Goal: Task Accomplishment & Management: Use online tool/utility

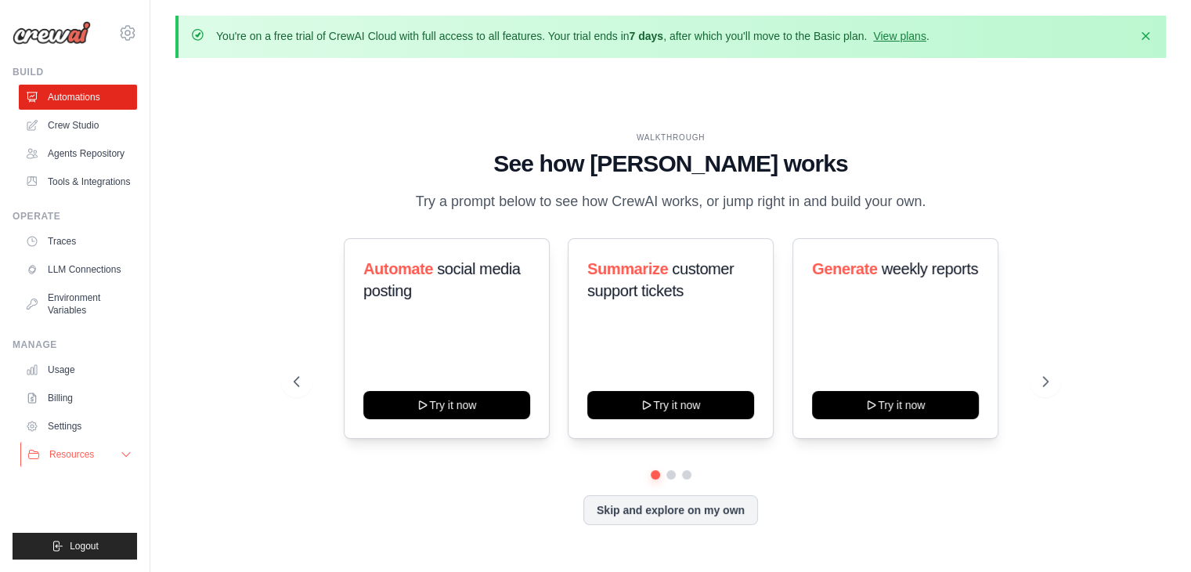
click at [128, 455] on icon at bounding box center [126, 454] width 13 height 13
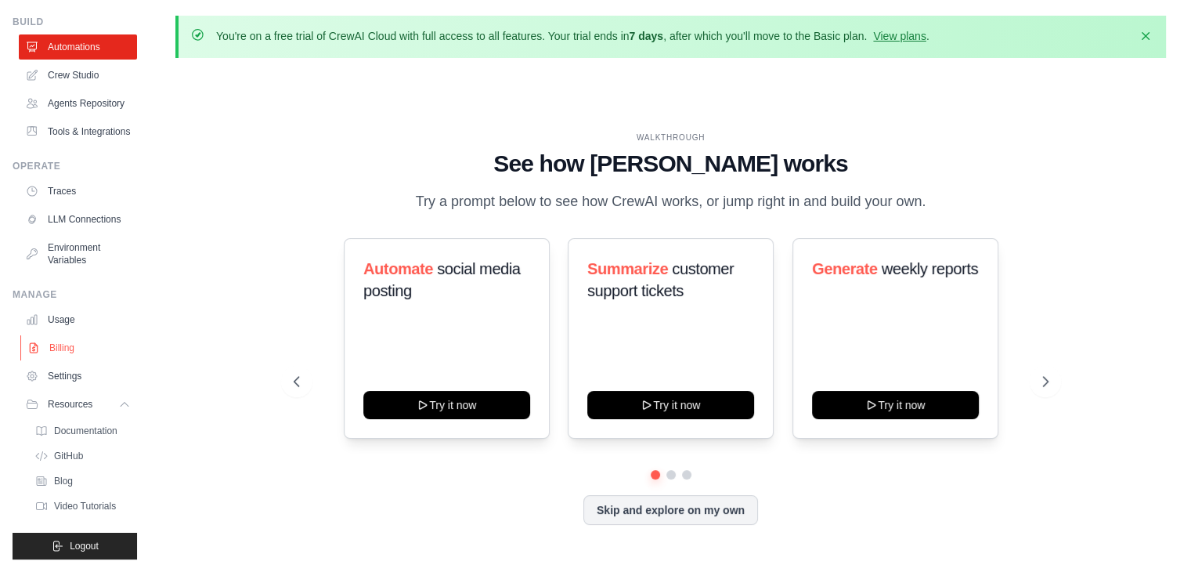
scroll to position [54, 0]
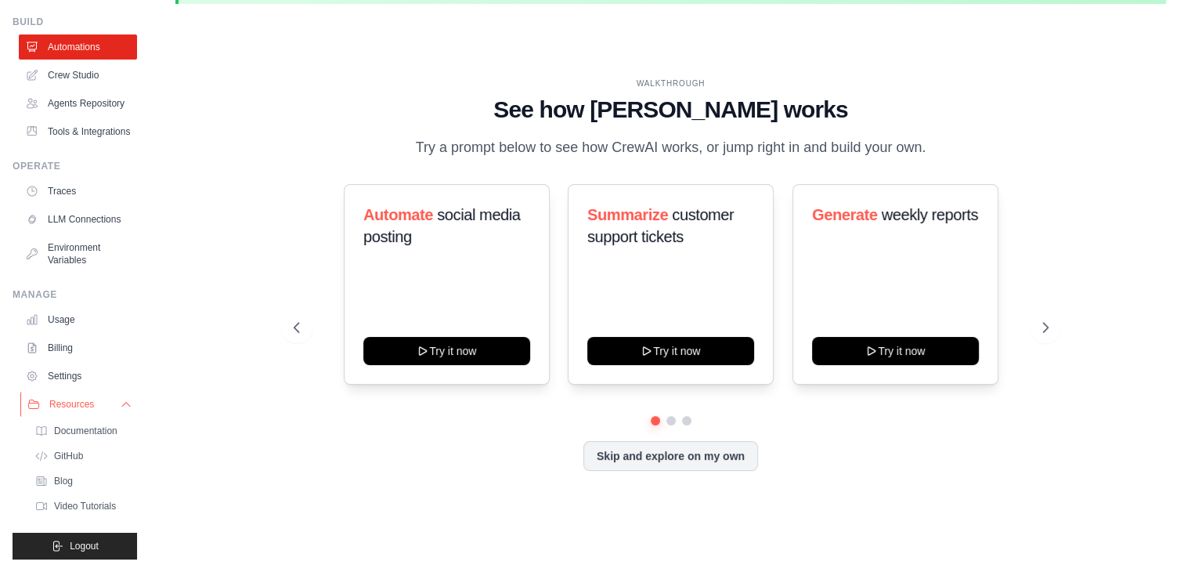
click at [120, 406] on icon at bounding box center [126, 404] width 13 height 13
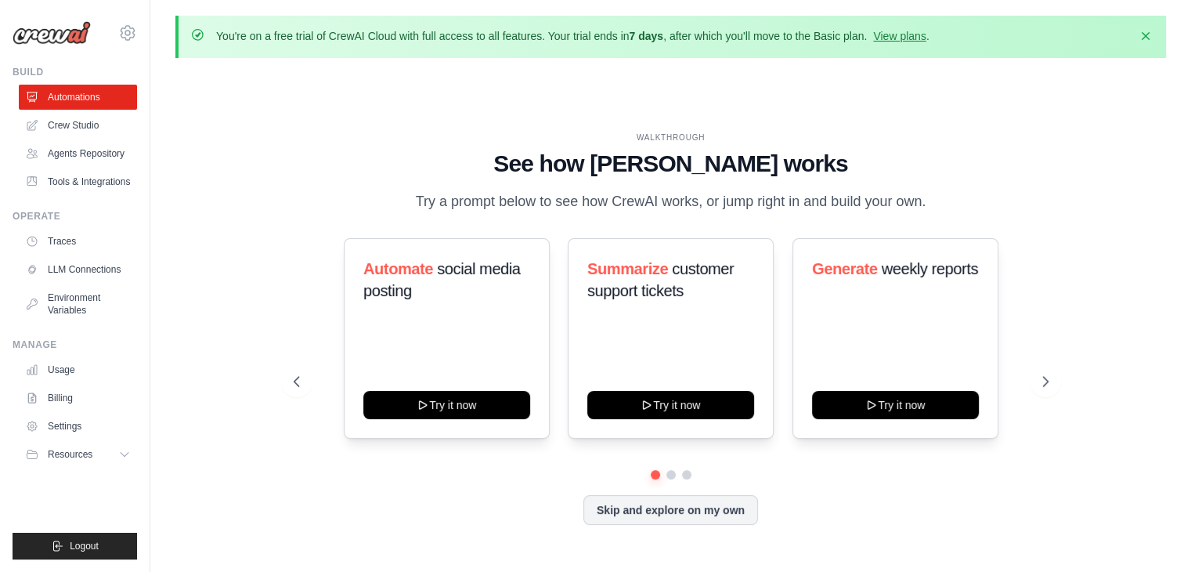
scroll to position [0, 0]
click at [1040, 370] on button at bounding box center [1045, 381] width 31 height 31
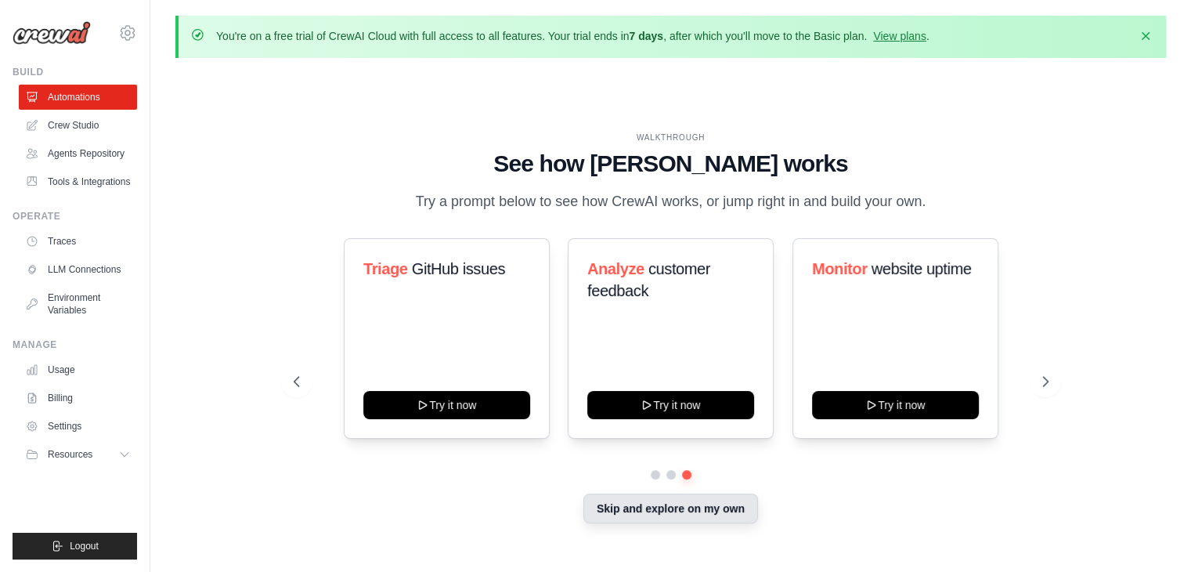
click at [659, 508] on button "Skip and explore on my own" at bounding box center [670, 508] width 175 height 30
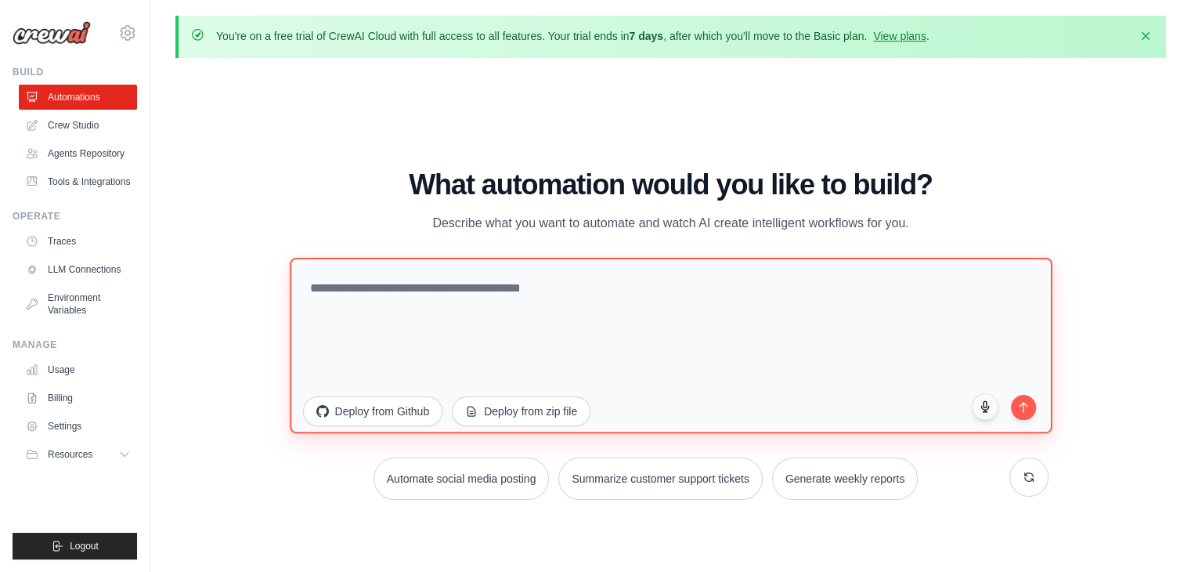
click at [505, 294] on textarea at bounding box center [671, 345] width 763 height 175
type textarea "**********"
click at [524, 305] on textarea at bounding box center [671, 345] width 763 height 175
paste textarea "**********"
type textarea "**********"
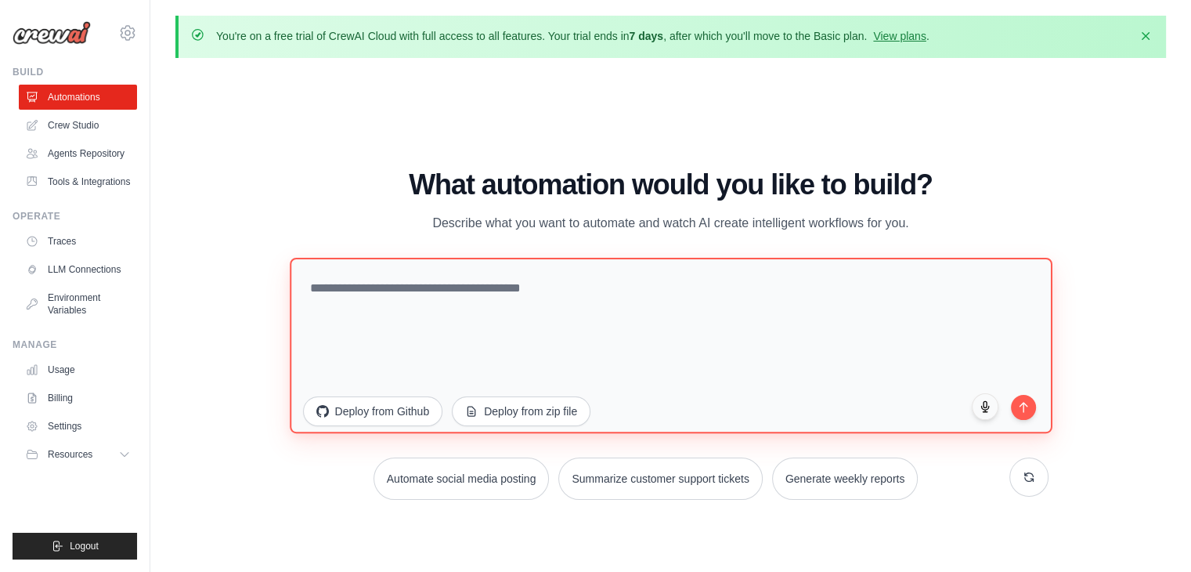
click at [470, 293] on textarea at bounding box center [671, 345] width 763 height 175
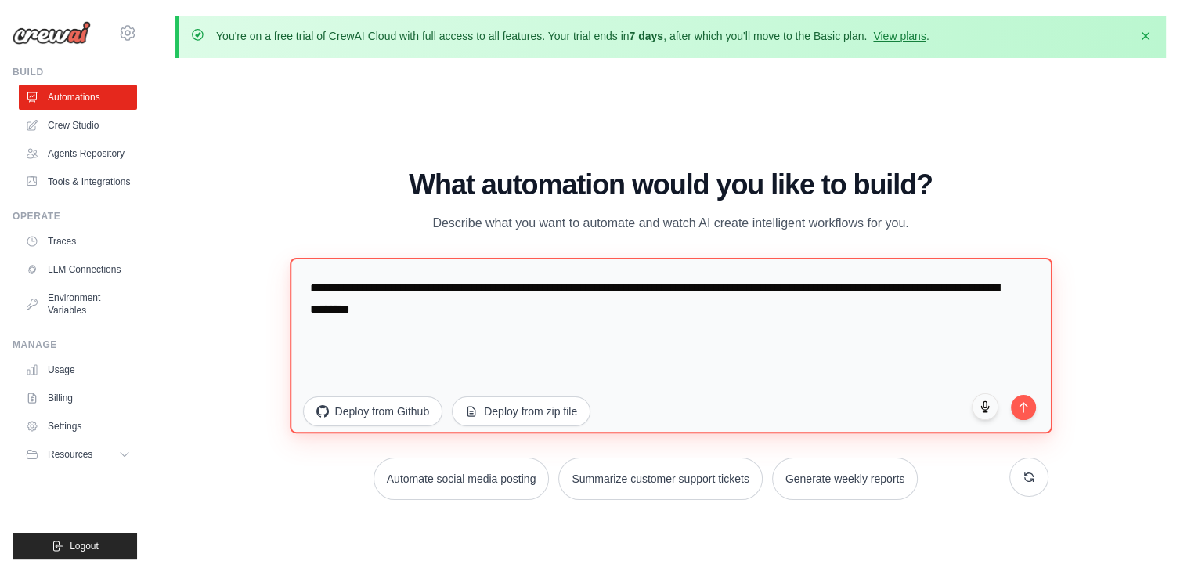
click at [762, 291] on textarea "**********" at bounding box center [671, 345] width 763 height 175
click at [711, 323] on textarea "**********" at bounding box center [671, 345] width 763 height 175
type textarea "**********"
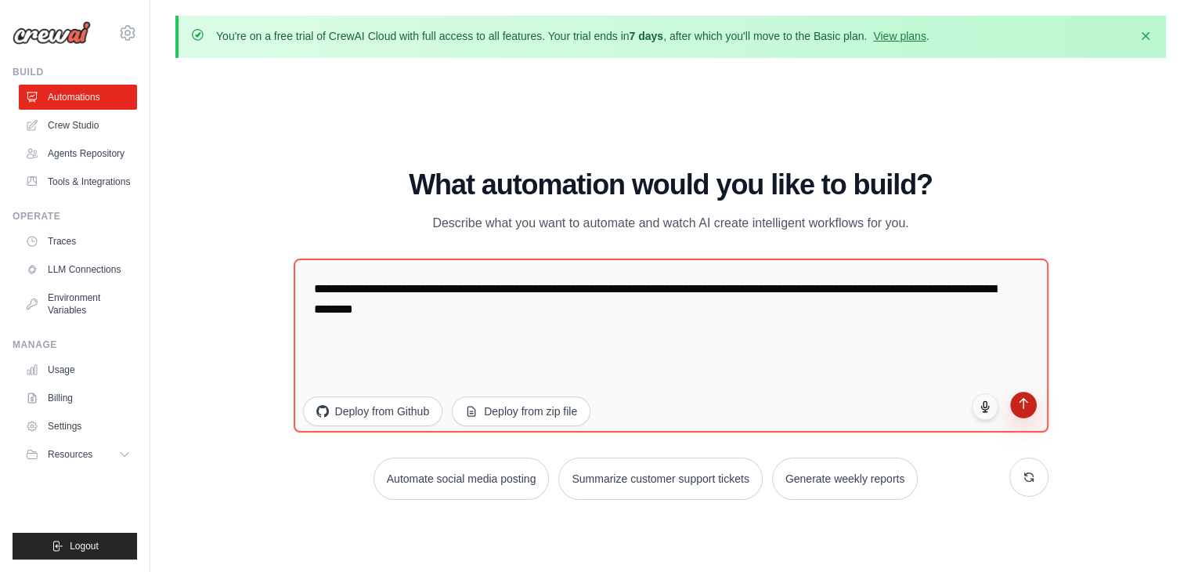
click at [1023, 405] on icon "submit" at bounding box center [1024, 404] width 8 height 10
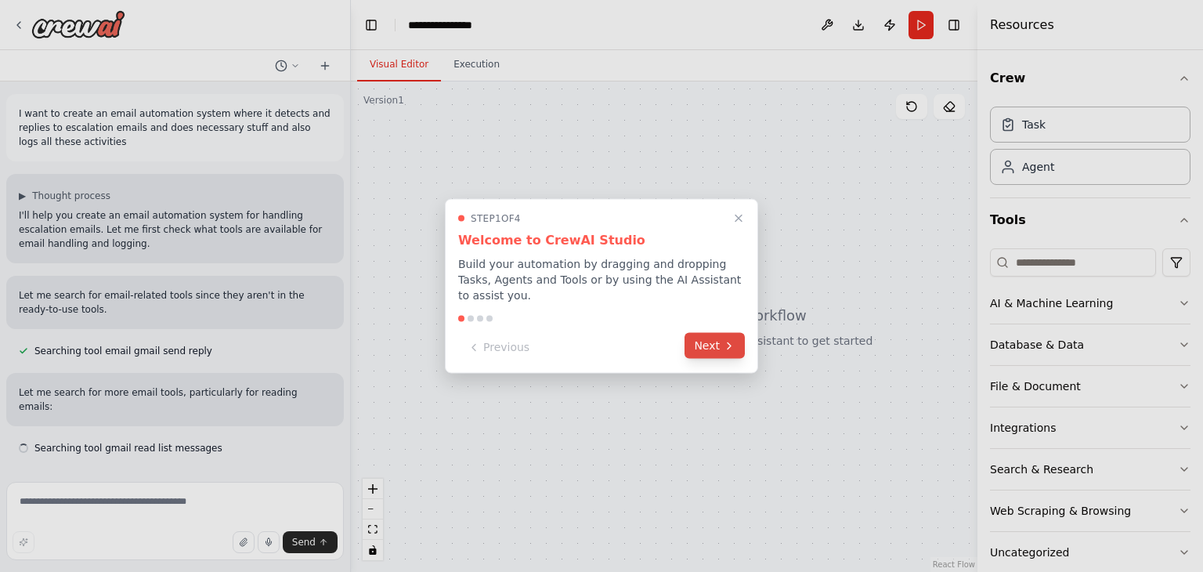
click at [705, 333] on button "Next" at bounding box center [714, 346] width 60 height 26
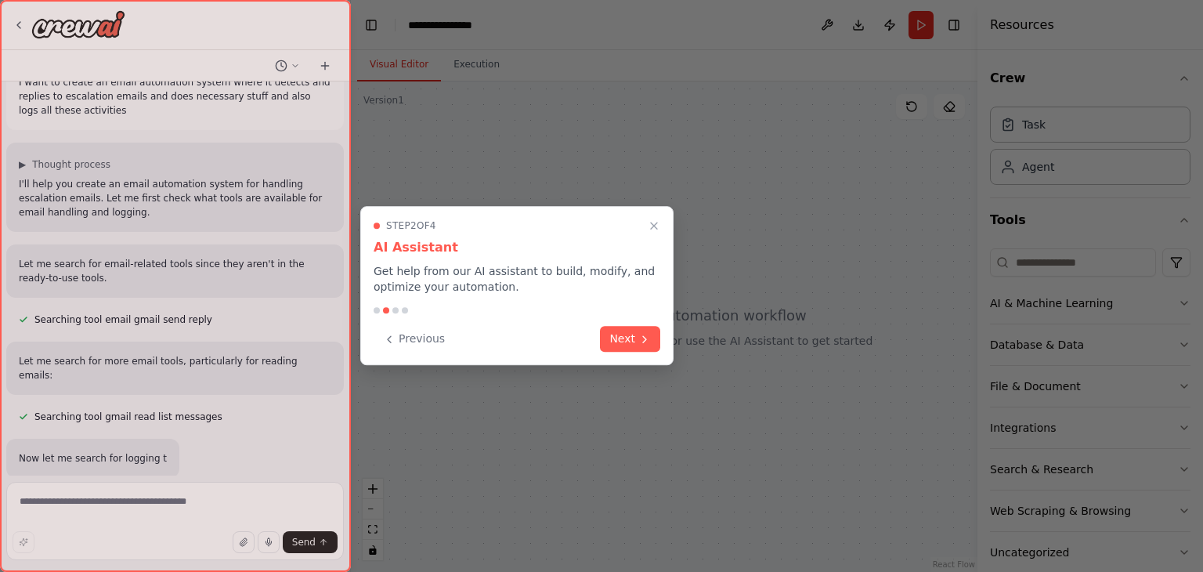
scroll to position [63, 0]
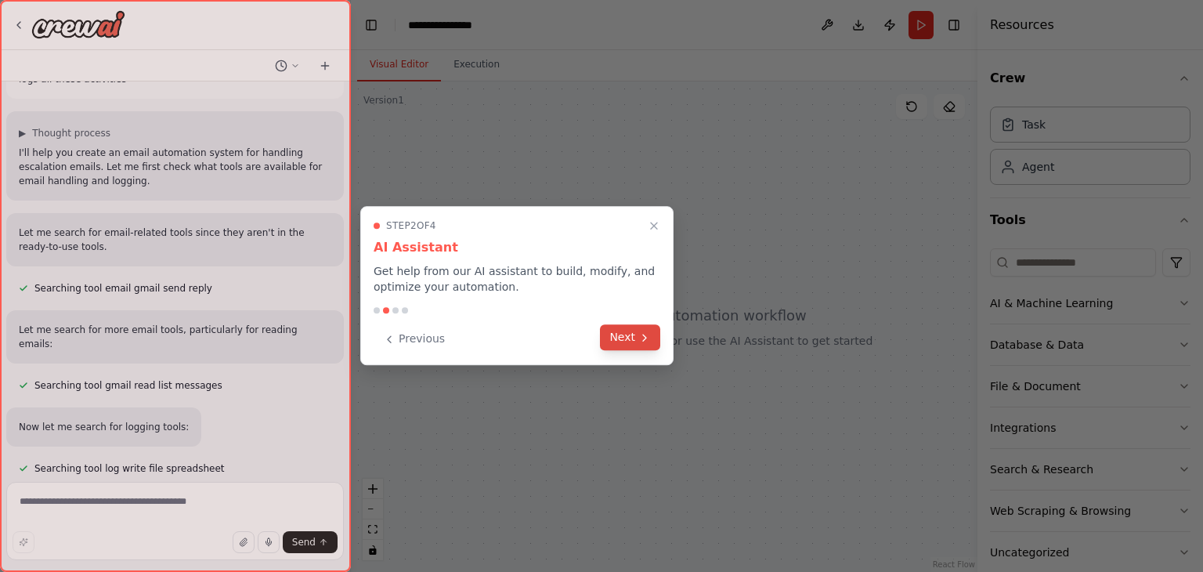
click at [631, 336] on button "Next" at bounding box center [630, 337] width 60 height 26
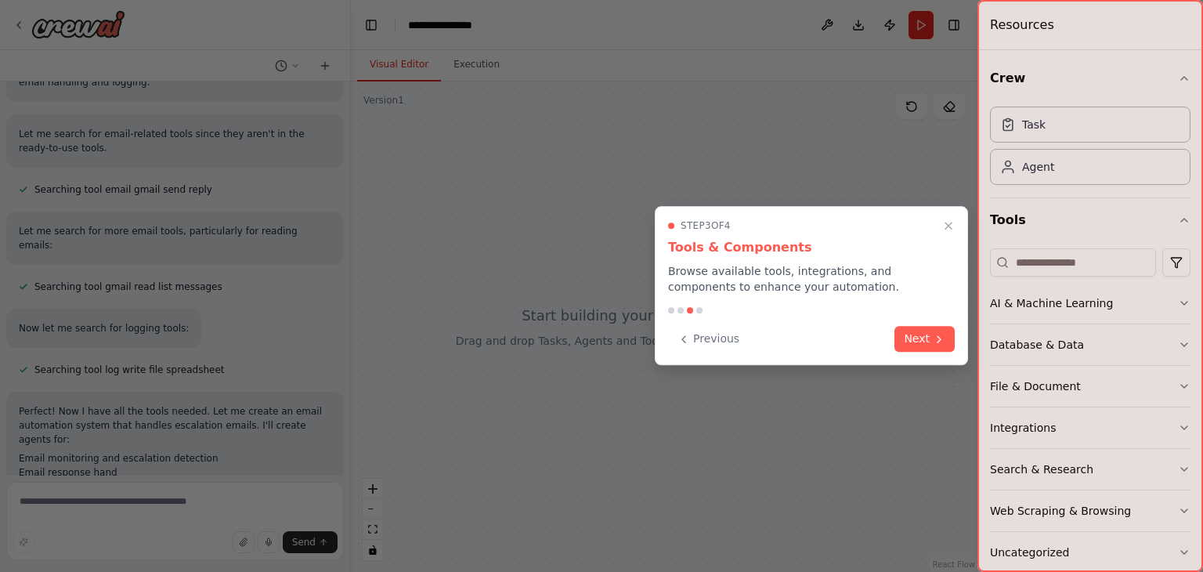
scroll to position [175, 0]
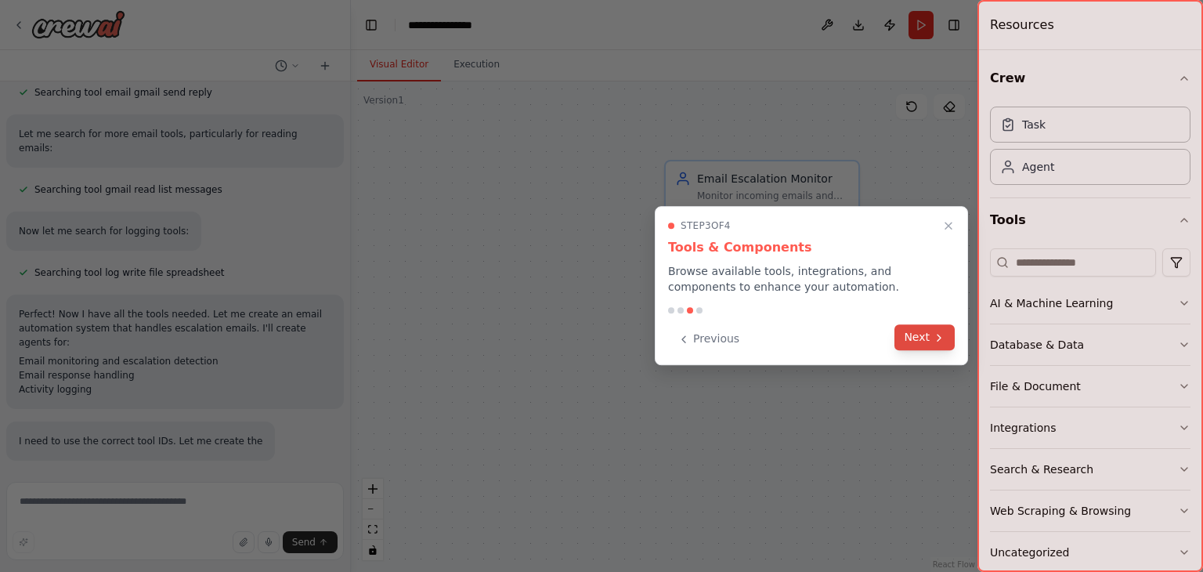
click at [934, 345] on button "Next" at bounding box center [924, 337] width 60 height 26
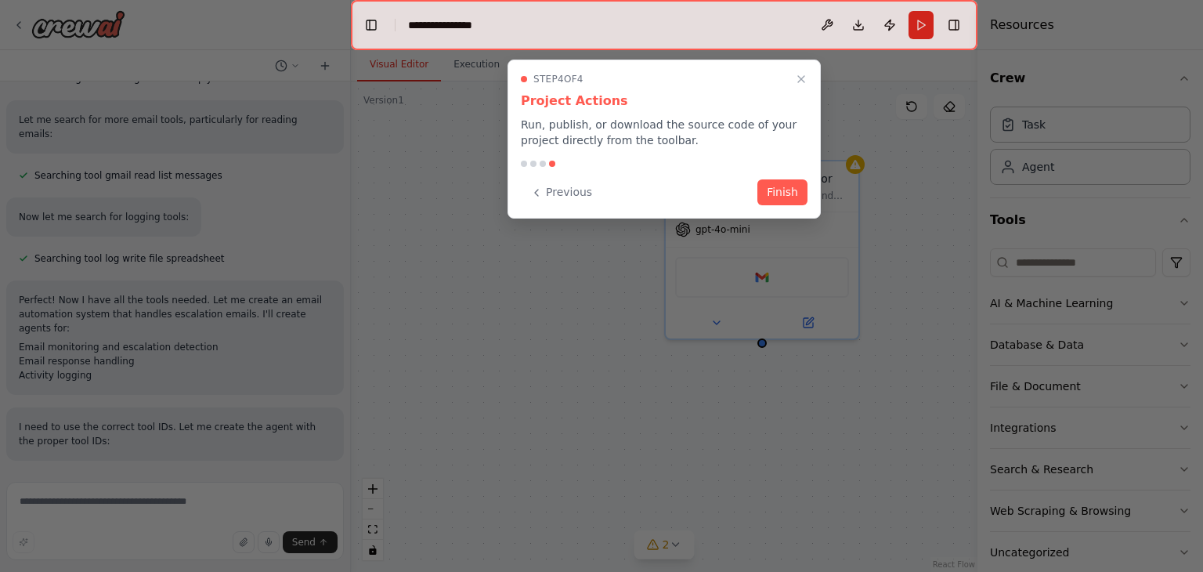
scroll to position [304, 0]
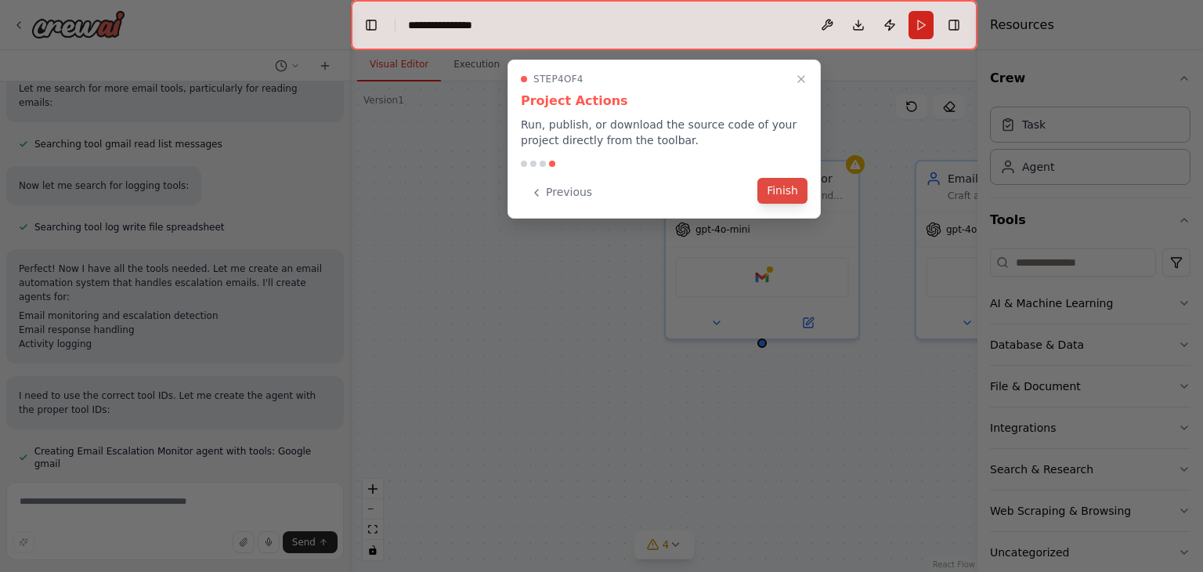
click at [774, 195] on button "Finish" at bounding box center [782, 191] width 50 height 26
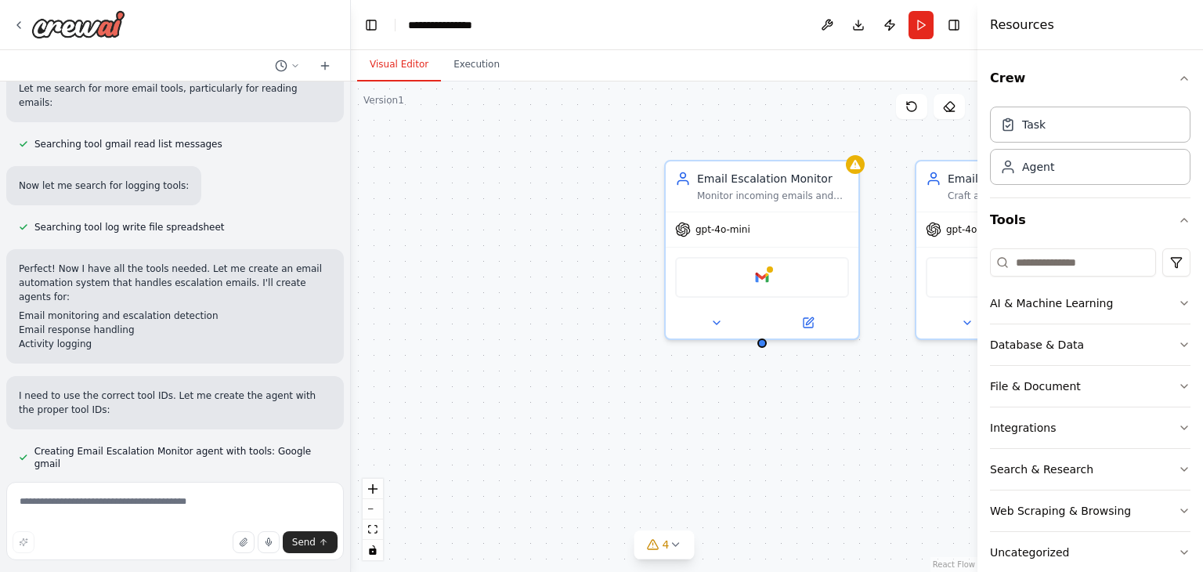
scroll to position [335, 0]
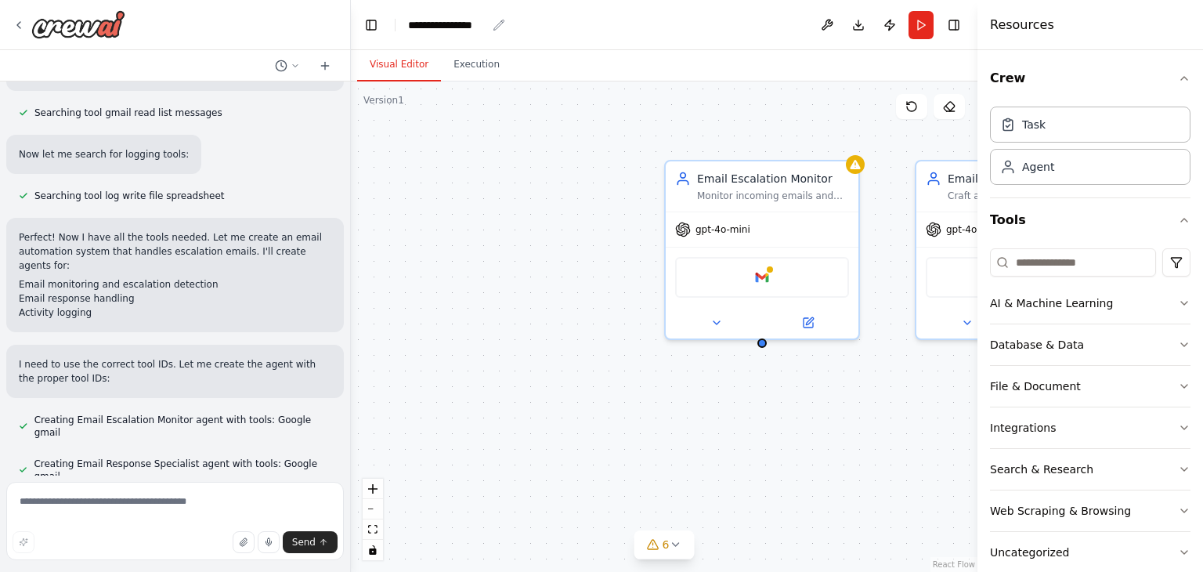
click at [485, 25] on div "**********" at bounding box center [447, 25] width 78 height 16
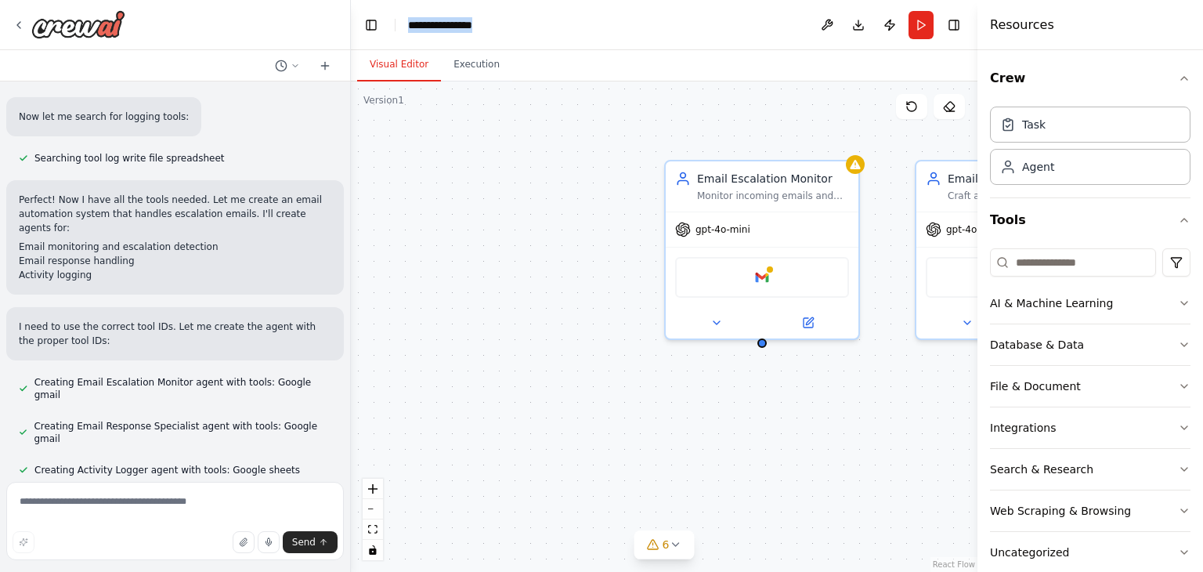
scroll to position [418, 0]
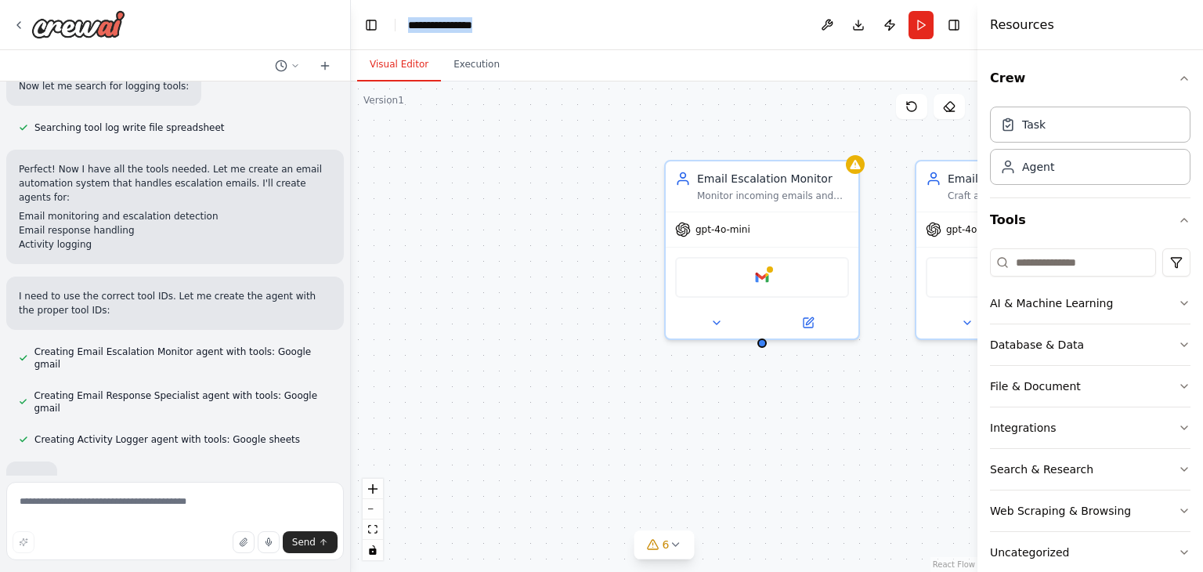
drag, startPoint x: 499, startPoint y: 23, endPoint x: 388, endPoint y: 27, distance: 110.5
click at [388, 27] on header "**********" at bounding box center [664, 25] width 626 height 50
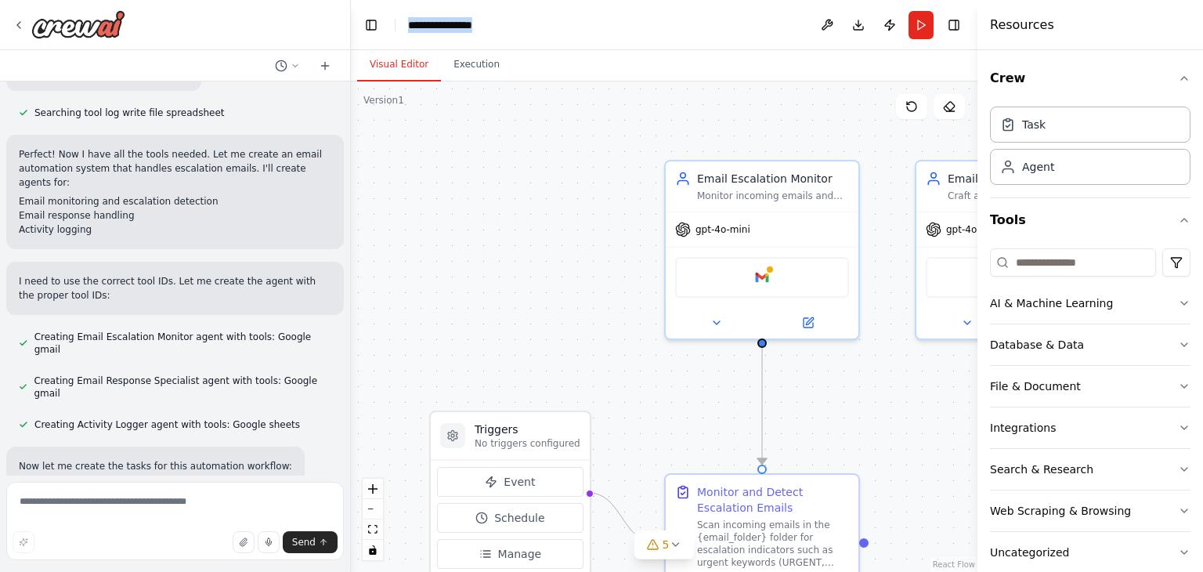
scroll to position [449, 0]
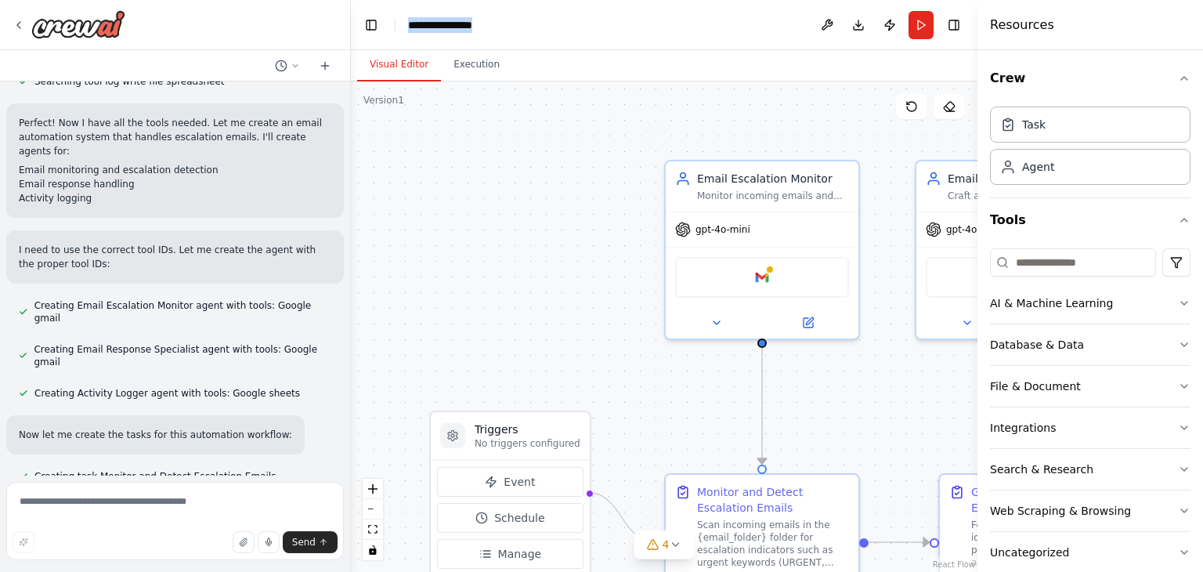
paste div "breadcrumb"
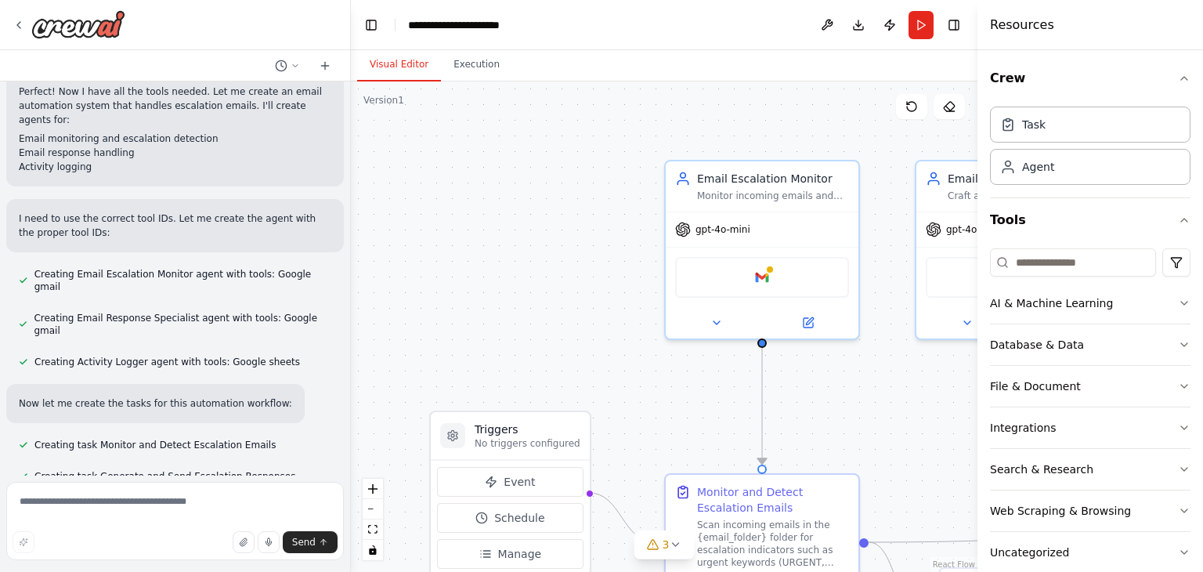
click at [748, 77] on div "Visual Editor Execution" at bounding box center [664, 65] width 626 height 31
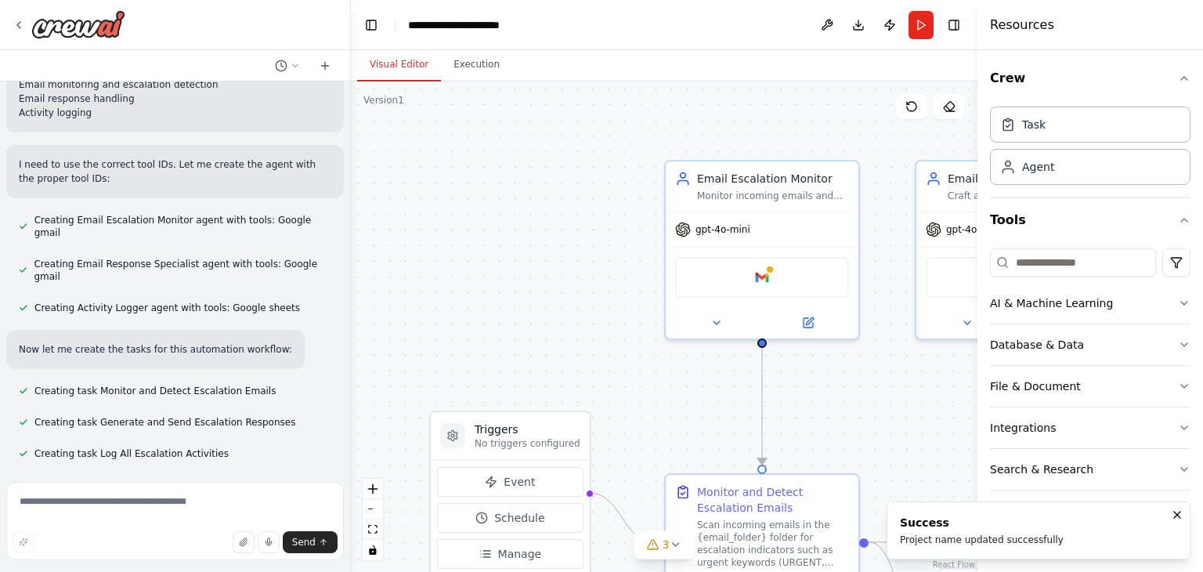
scroll to position [564, 0]
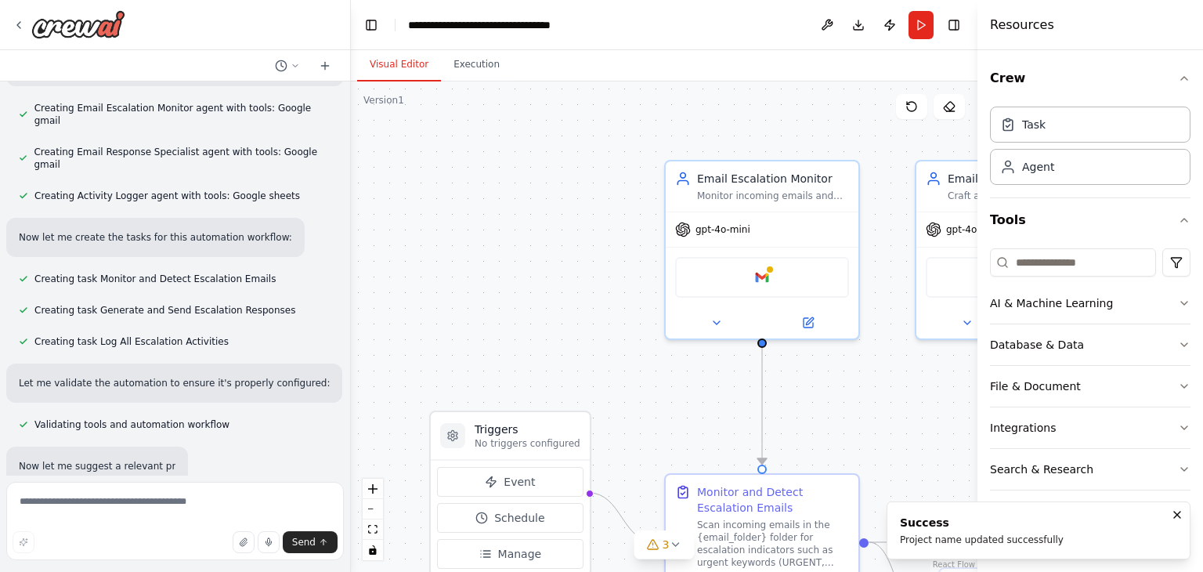
drag, startPoint x: 583, startPoint y: 330, endPoint x: 522, endPoint y: 232, distance: 115.8
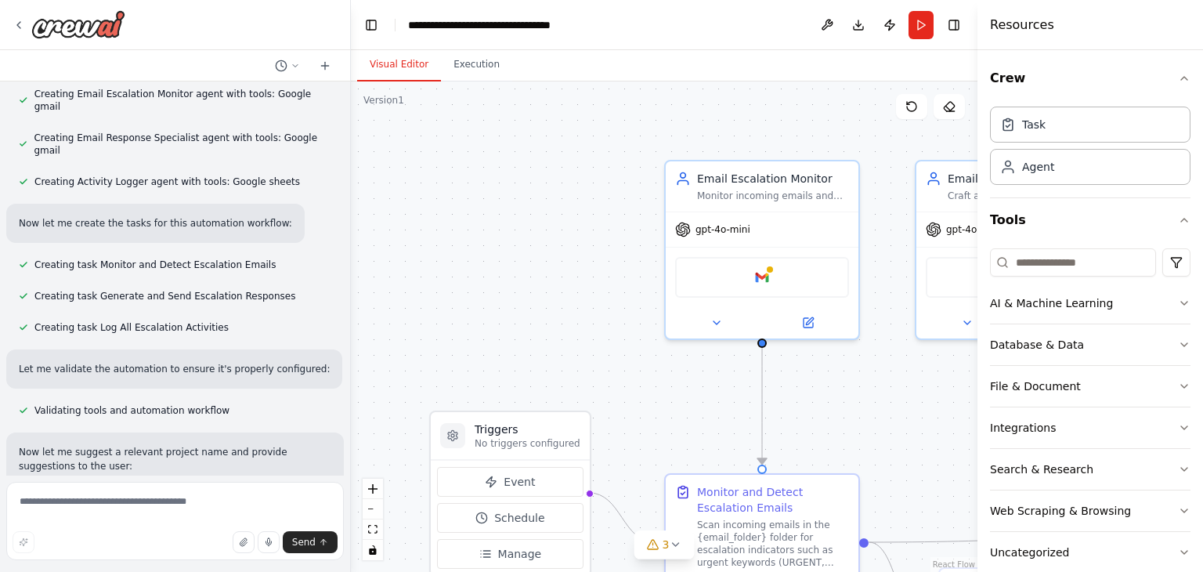
click at [583, 67] on div "I want to create an email automation system where it detects and replies to esc…" at bounding box center [601, 286] width 1203 height 572
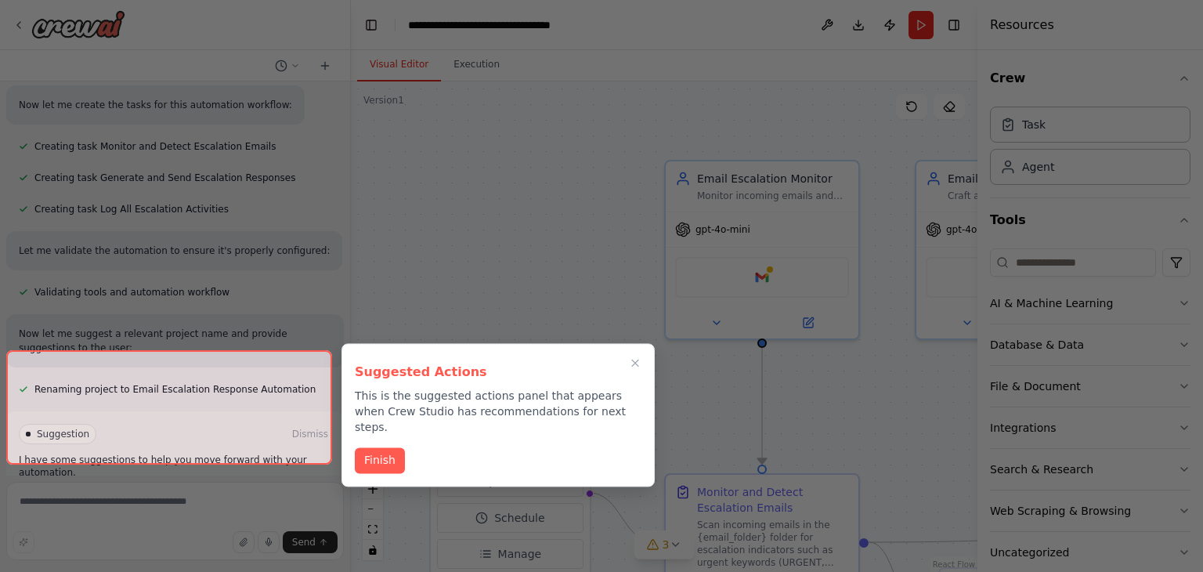
scroll to position [787, 0]
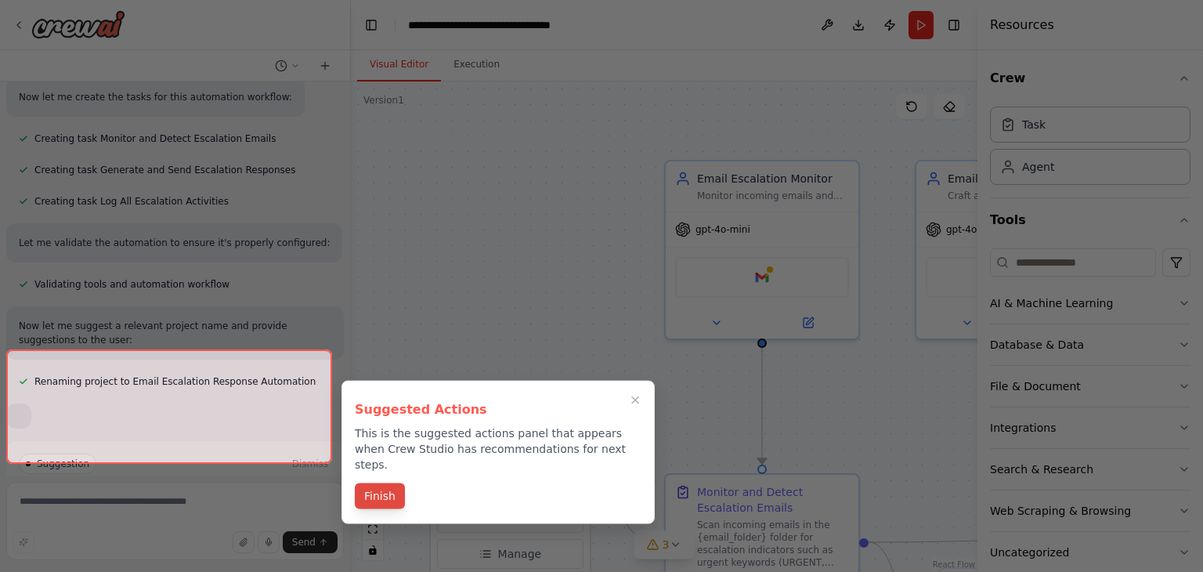
click at [385, 483] on button "Finish" at bounding box center [380, 496] width 50 height 26
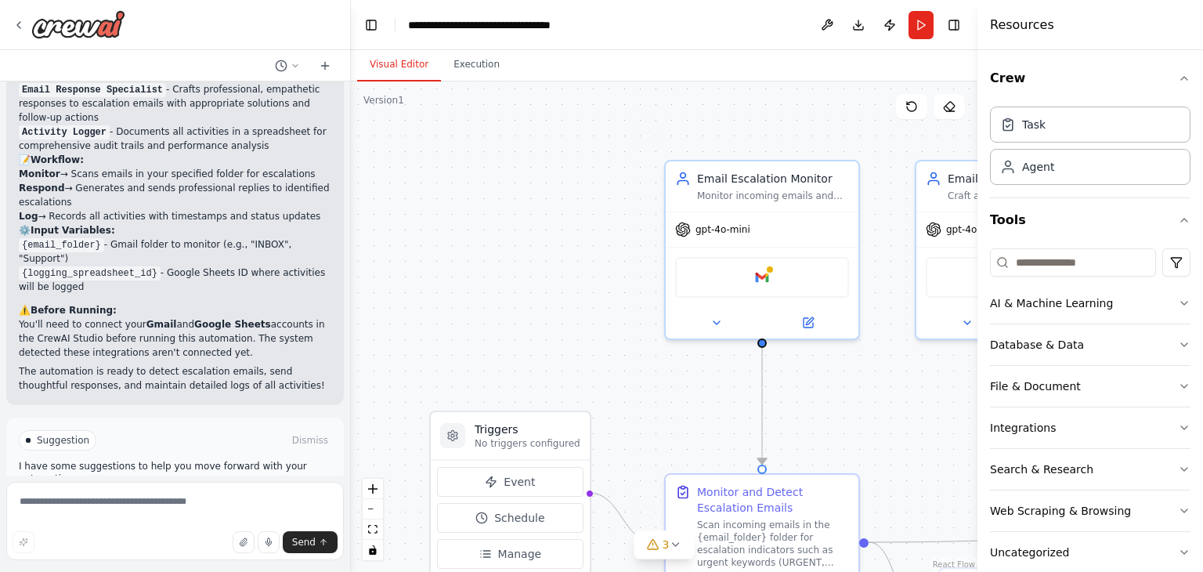
scroll to position [1210, 0]
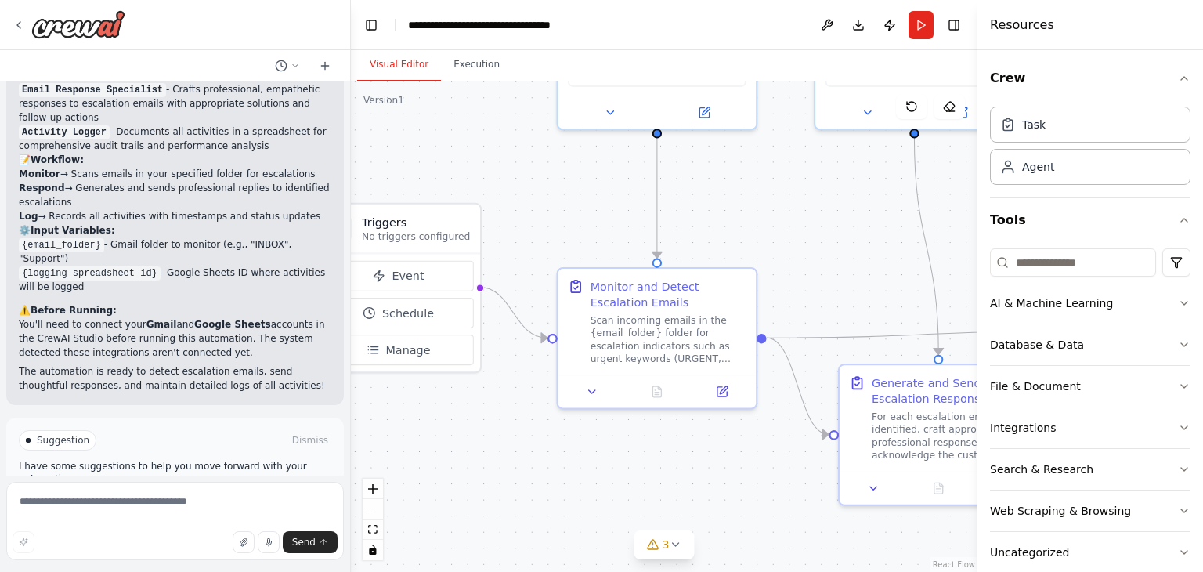
drag, startPoint x: 661, startPoint y: 377, endPoint x: 521, endPoint y: 164, distance: 254.3
click at [521, 164] on div ".deletable-edge-delete-btn { width: 20px; height: 20px; border: 0px solid #ffff…" at bounding box center [664, 326] width 626 height 490
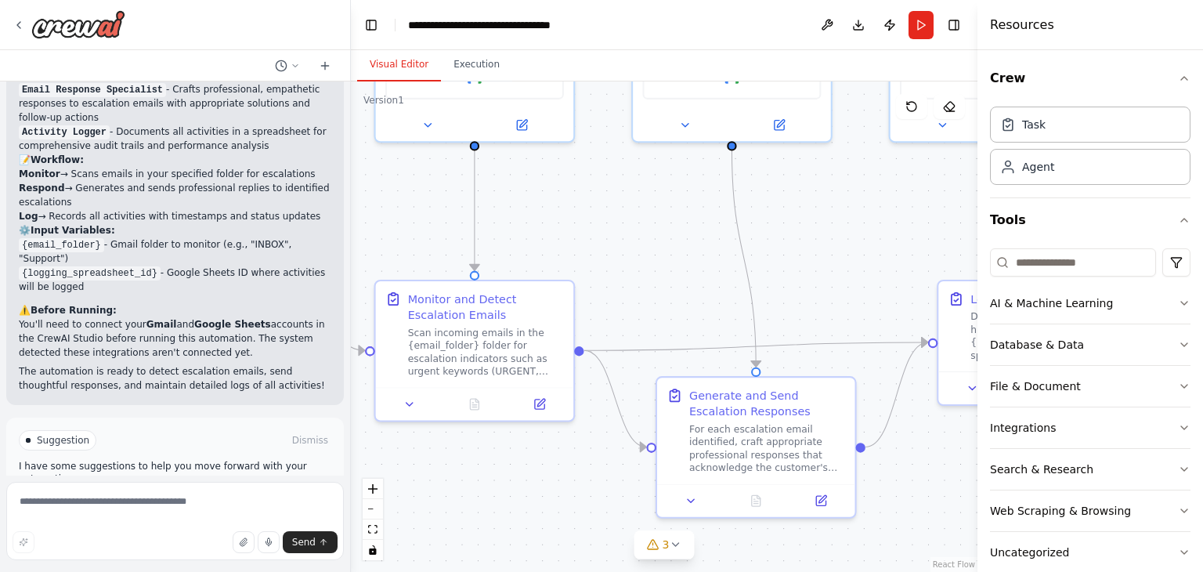
drag, startPoint x: 753, startPoint y: 199, endPoint x: 601, endPoint y: 211, distance: 152.4
click at [601, 211] on div ".deletable-edge-delete-btn { width: 20px; height: 20px; border: 0px solid #ffff…" at bounding box center [664, 326] width 626 height 490
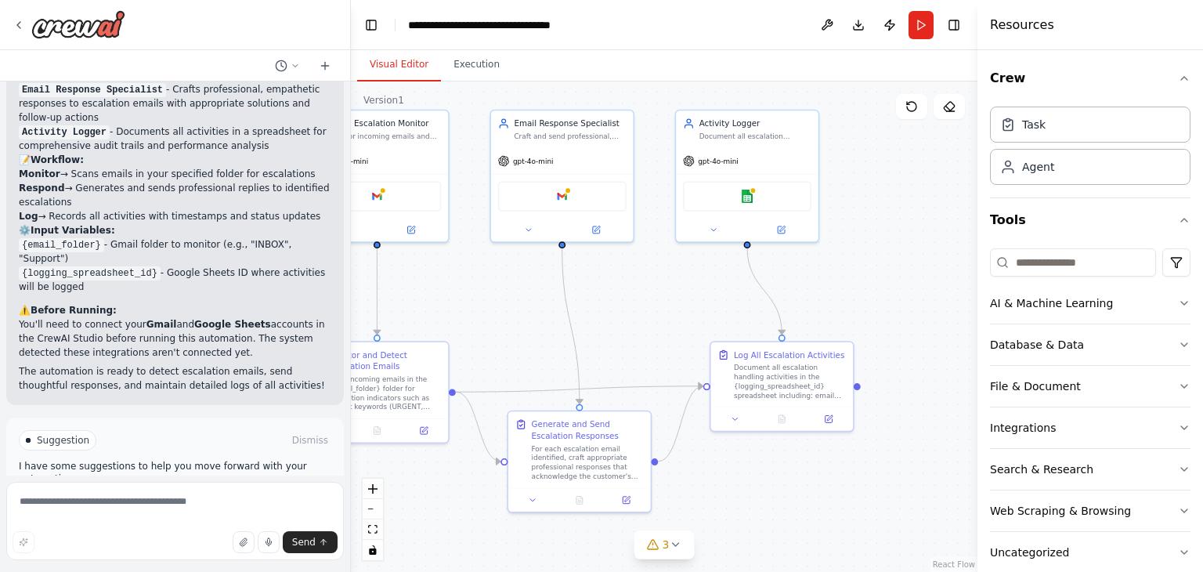
drag, startPoint x: 664, startPoint y: 263, endPoint x: 531, endPoint y: 344, distance: 155.6
click at [531, 344] on div ".deletable-edge-delete-btn { width: 20px; height: 20px; border: 0px solid #ffff…" at bounding box center [664, 326] width 626 height 490
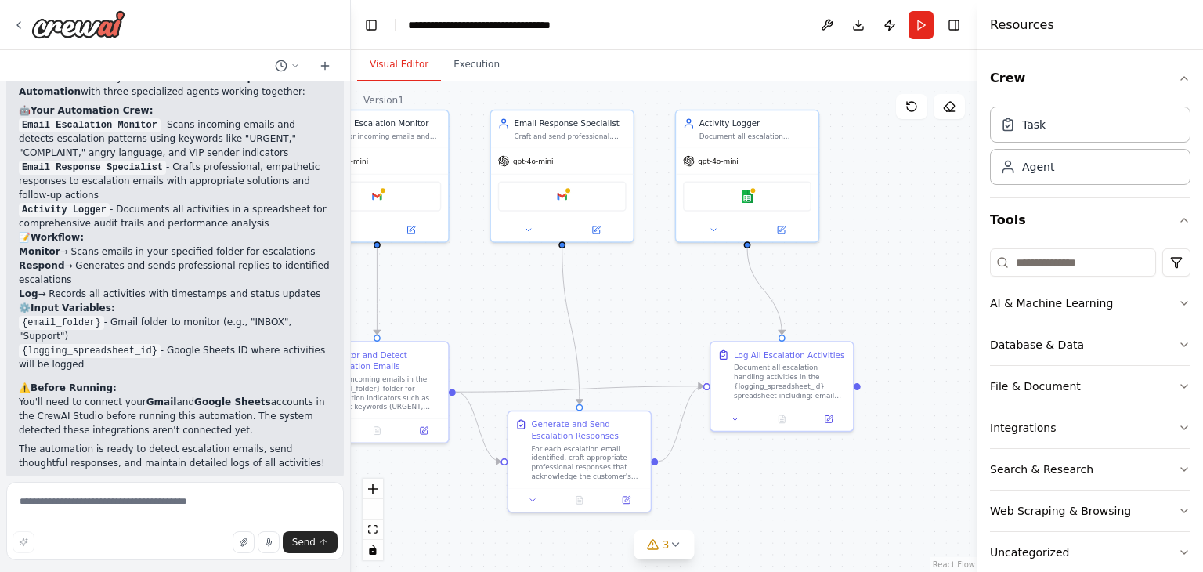
scroll to position [1129, 0]
click at [377, 193] on img at bounding box center [377, 194] width 14 height 14
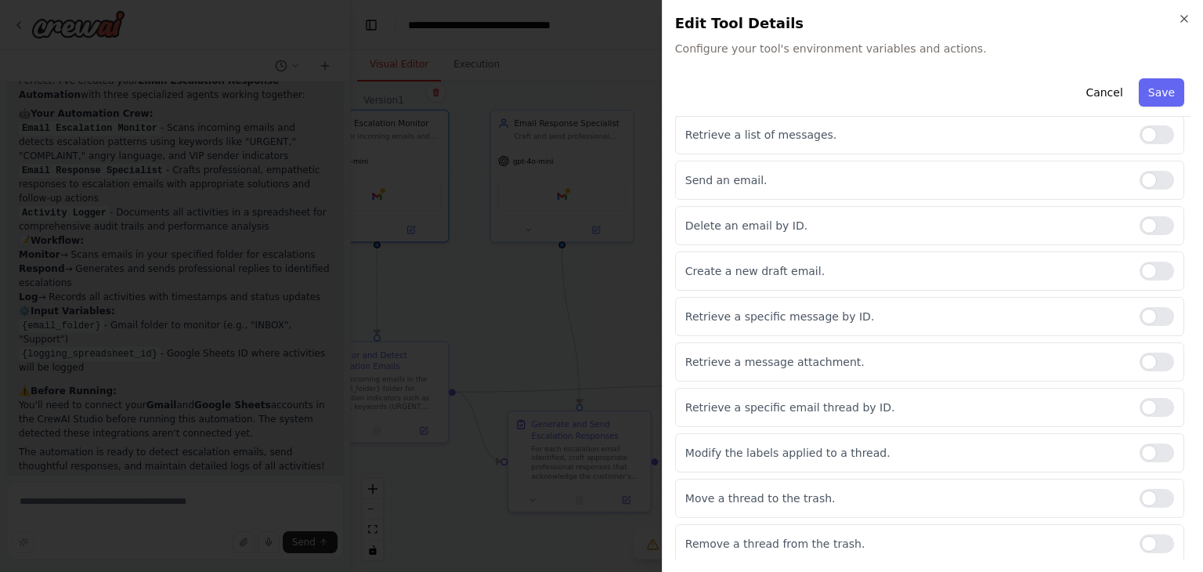
scroll to position [0, 0]
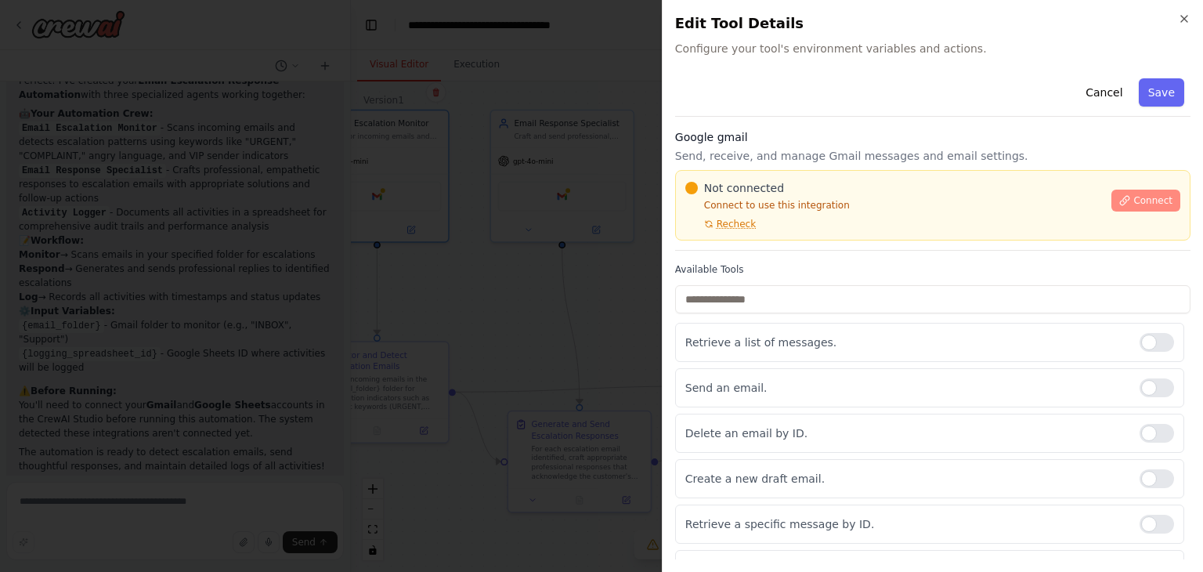
click at [1138, 200] on span "Connect" at bounding box center [1152, 200] width 39 height 13
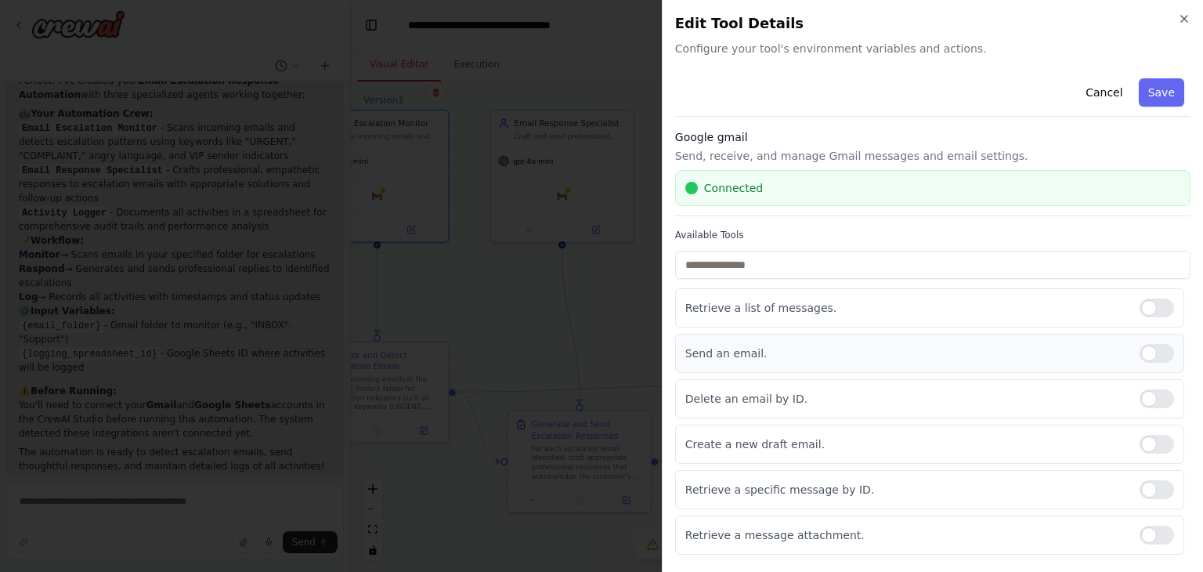
click at [1140, 348] on div at bounding box center [1156, 353] width 34 height 19
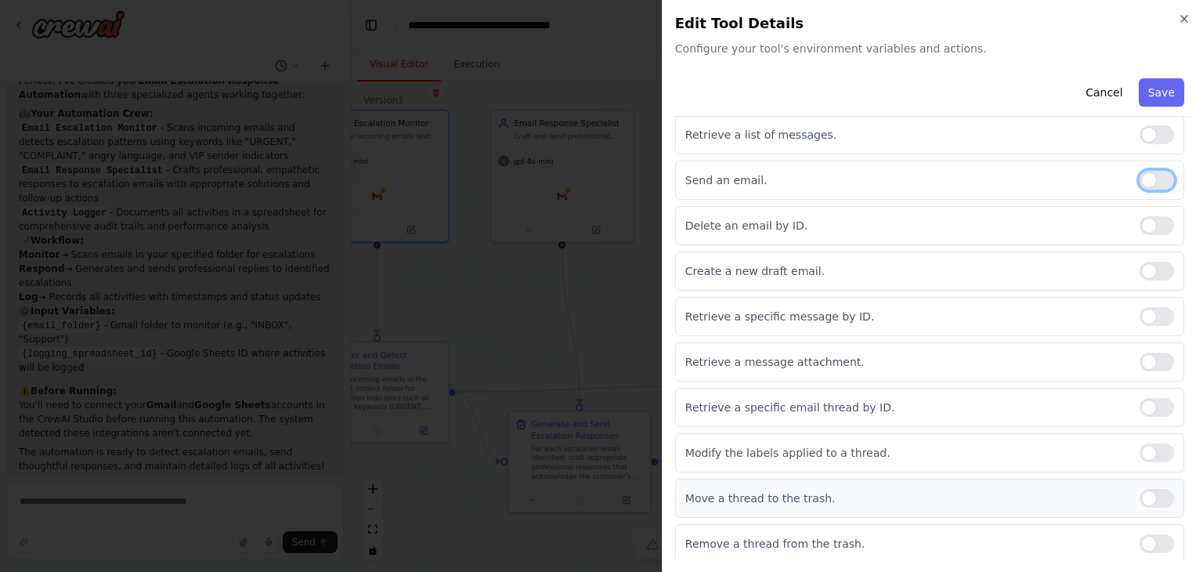
scroll to position [172, 0]
click at [1152, 95] on button "Save" at bounding box center [1161, 92] width 45 height 28
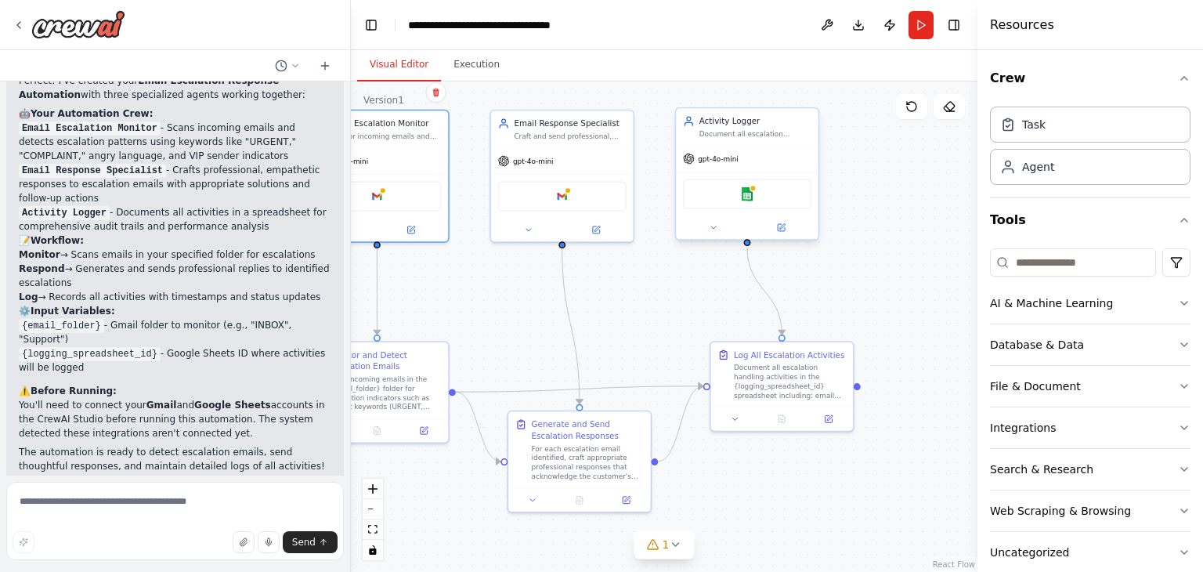
click at [756, 197] on div "Google sheets" at bounding box center [747, 194] width 128 height 30
click at [751, 197] on img at bounding box center [747, 194] width 14 height 14
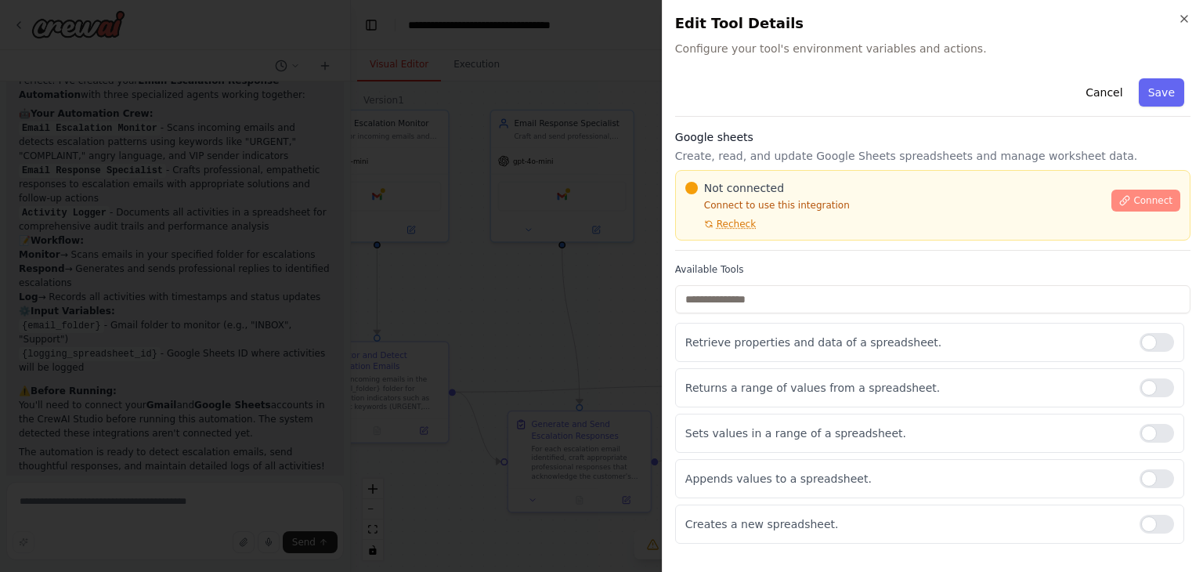
click at [1143, 201] on span "Connect" at bounding box center [1152, 200] width 39 height 13
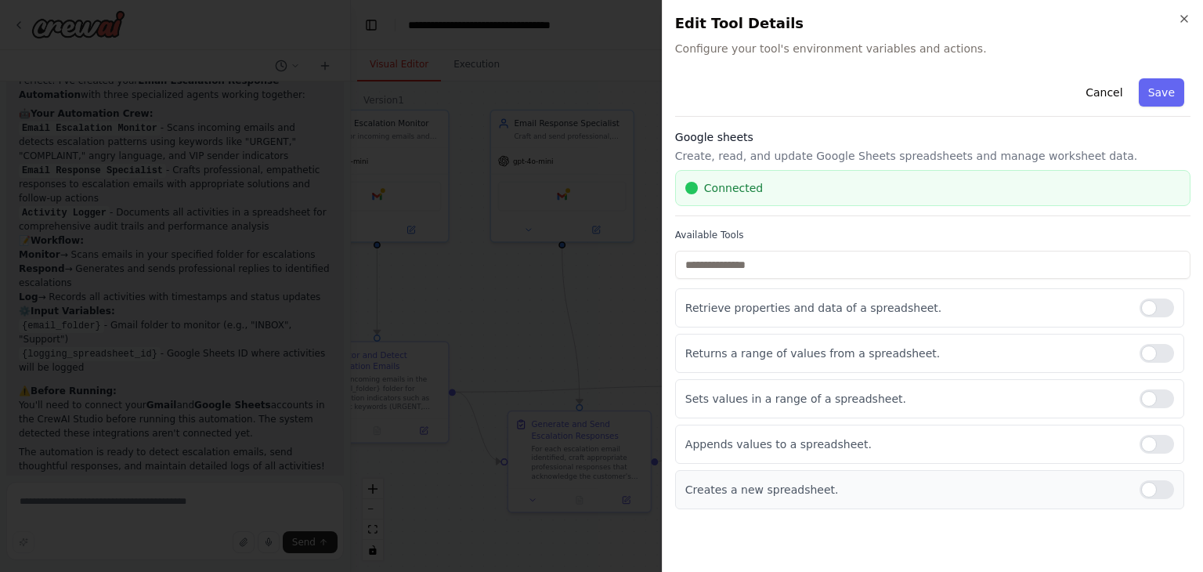
click at [1166, 489] on div at bounding box center [1156, 489] width 34 height 19
click at [1151, 402] on div at bounding box center [1156, 398] width 34 height 19
click at [1155, 354] on div at bounding box center [1156, 353] width 34 height 19
click at [1150, 306] on div at bounding box center [1156, 307] width 34 height 19
click at [1154, 98] on button "Save" at bounding box center [1161, 92] width 45 height 28
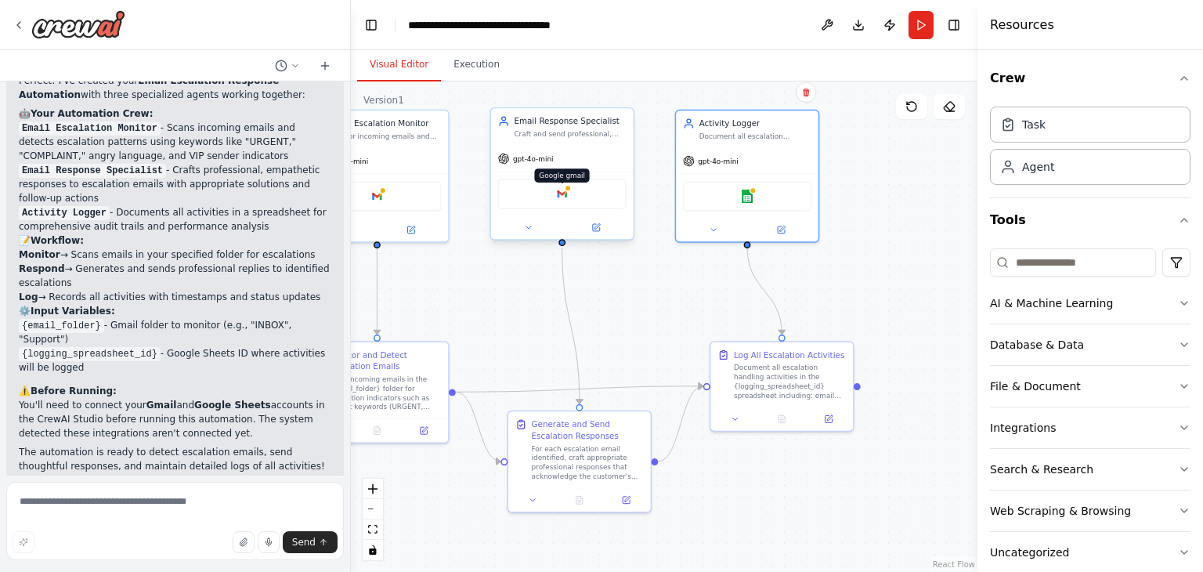
click at [562, 192] on img at bounding box center [562, 194] width 14 height 14
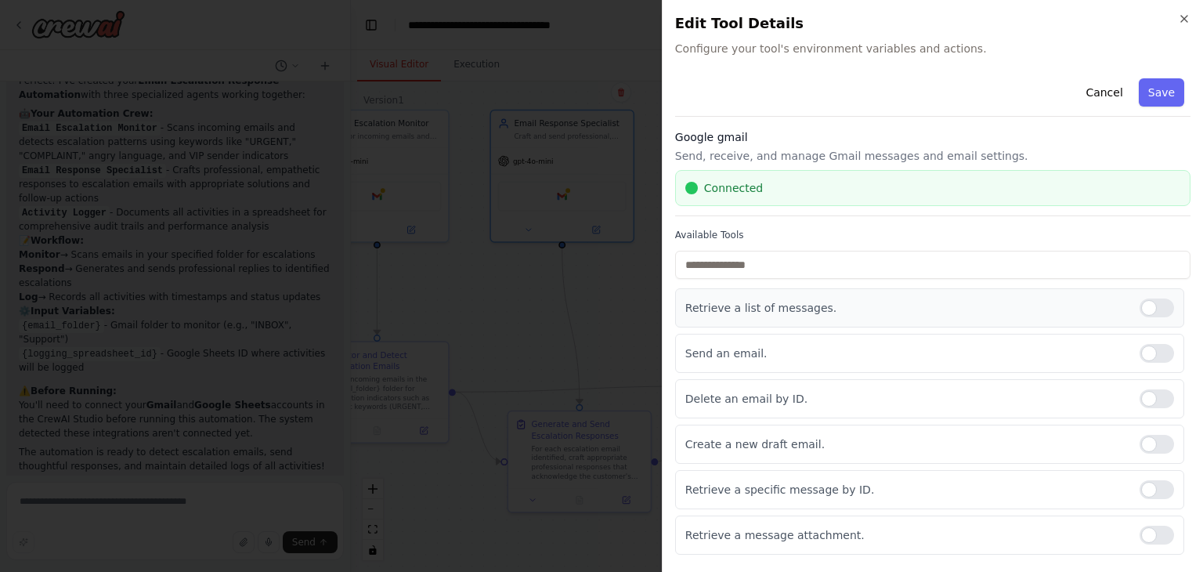
click at [1146, 311] on div at bounding box center [1156, 307] width 34 height 19
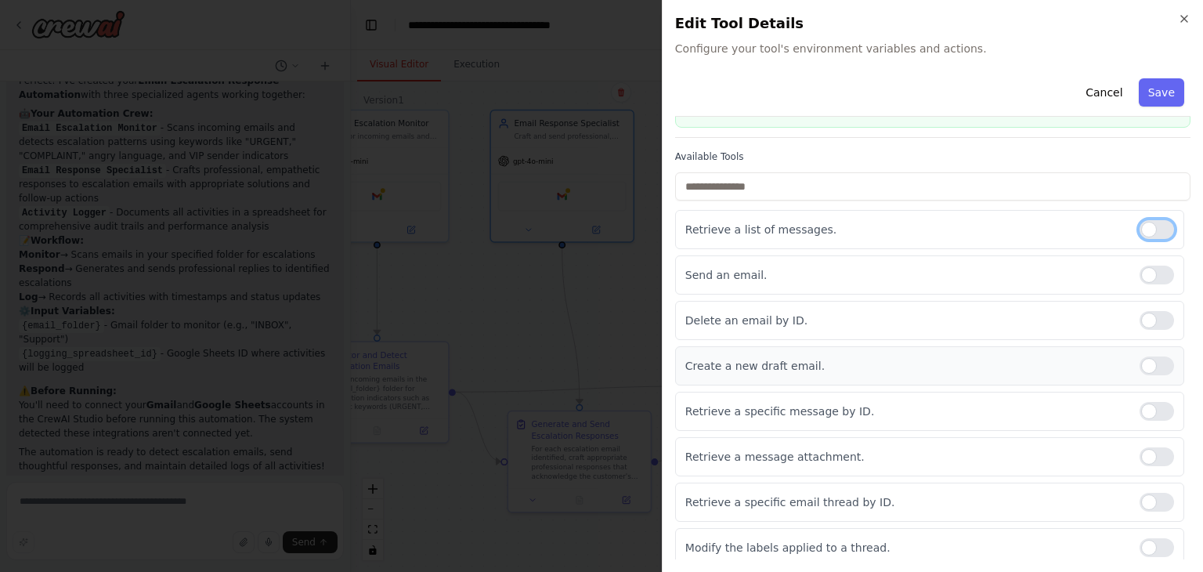
scroll to position [78, 0]
click at [1153, 369] on div at bounding box center [1156, 366] width 34 height 19
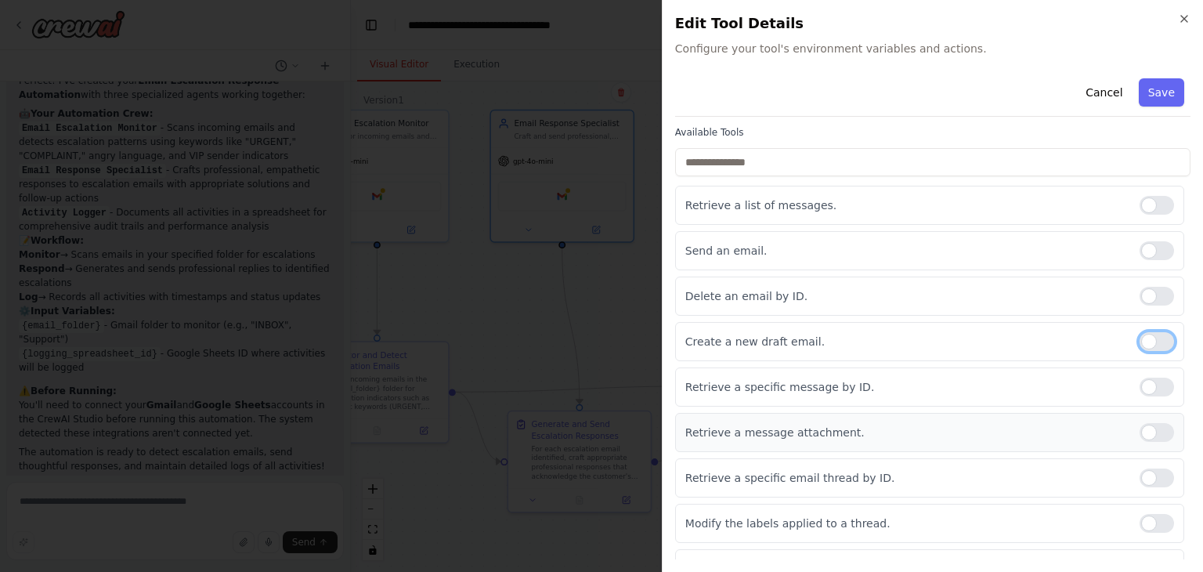
scroll to position [173, 0]
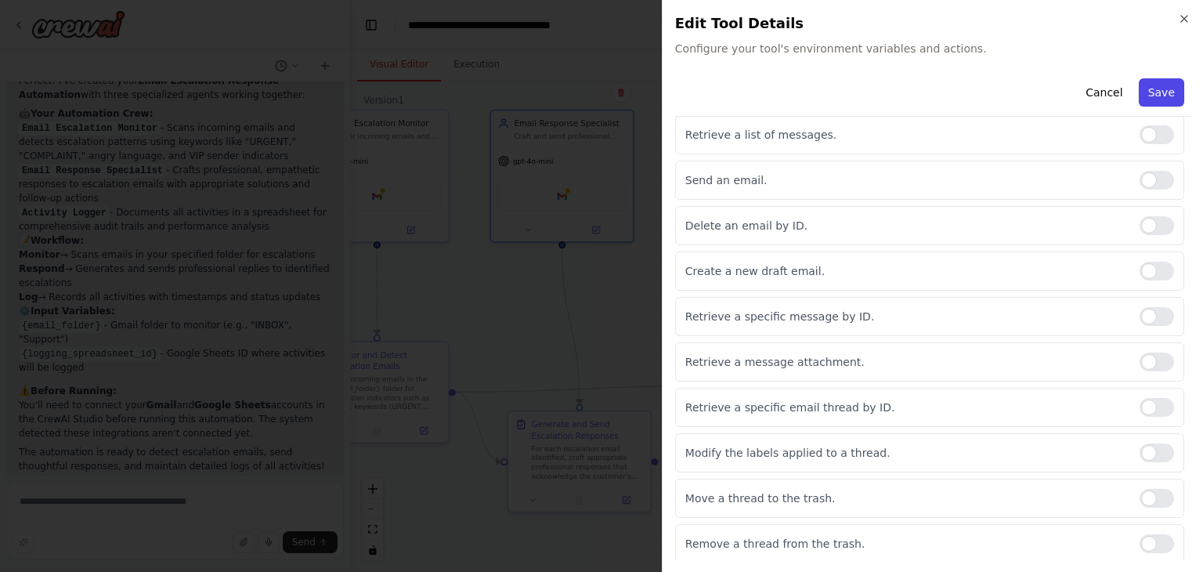
click at [1153, 95] on button "Save" at bounding box center [1161, 92] width 45 height 28
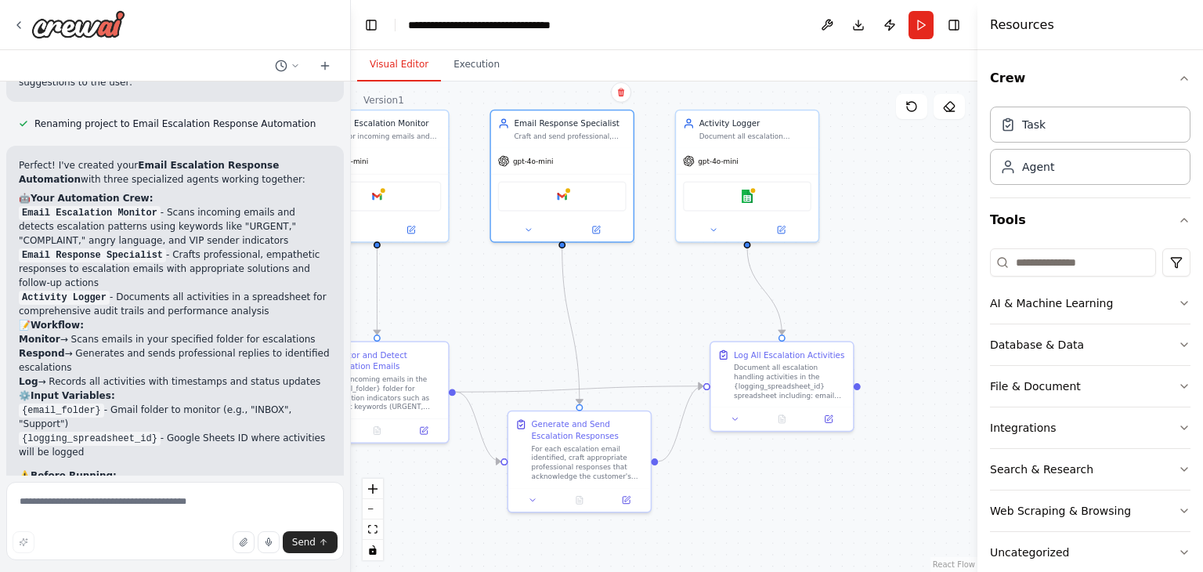
scroll to position [926, 0]
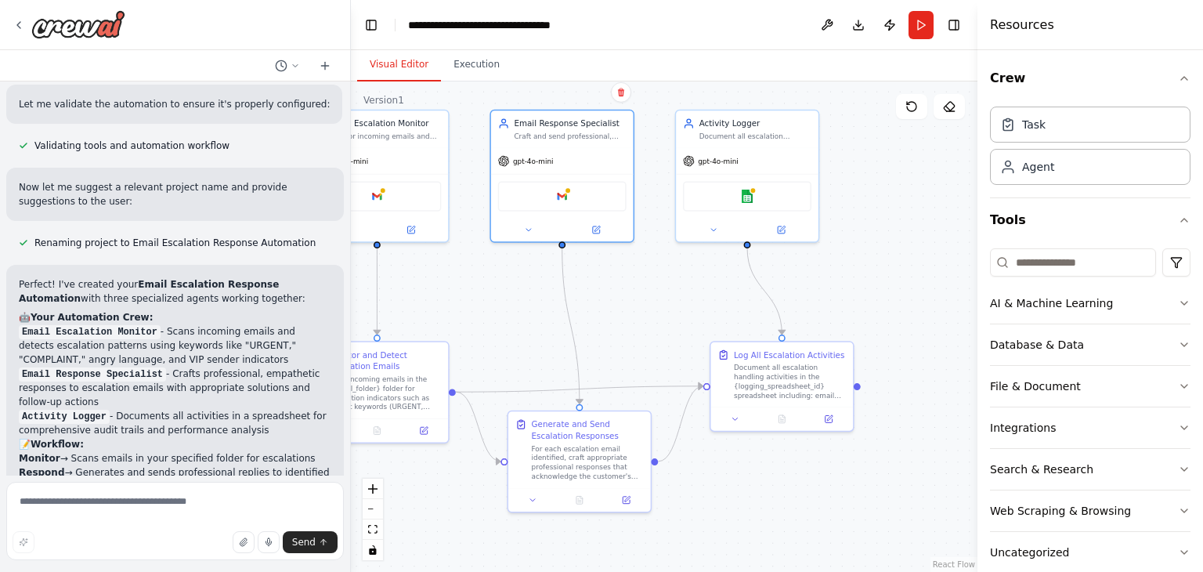
drag, startPoint x: 19, startPoint y: 292, endPoint x: 169, endPoint y: 301, distance: 150.6
click at [169, 324] on p "Email Escalation Monitor - Scans incoming emails and detects escalation pattern…" at bounding box center [175, 345] width 312 height 42
copy p "escalation patterns using keywords like "URGENT," "COMPLAINT," angry language, …"
click at [159, 409] on p "Activity Logger - Documents all activities in a spreadsheet for comprehensive a…" at bounding box center [175, 423] width 312 height 28
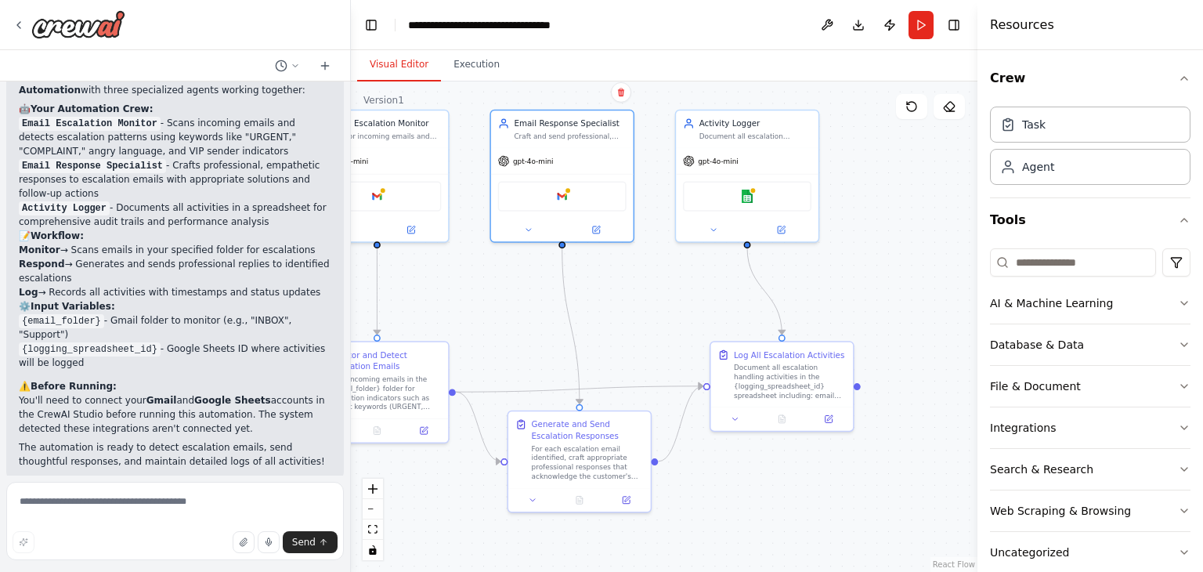
scroll to position [1210, 0]
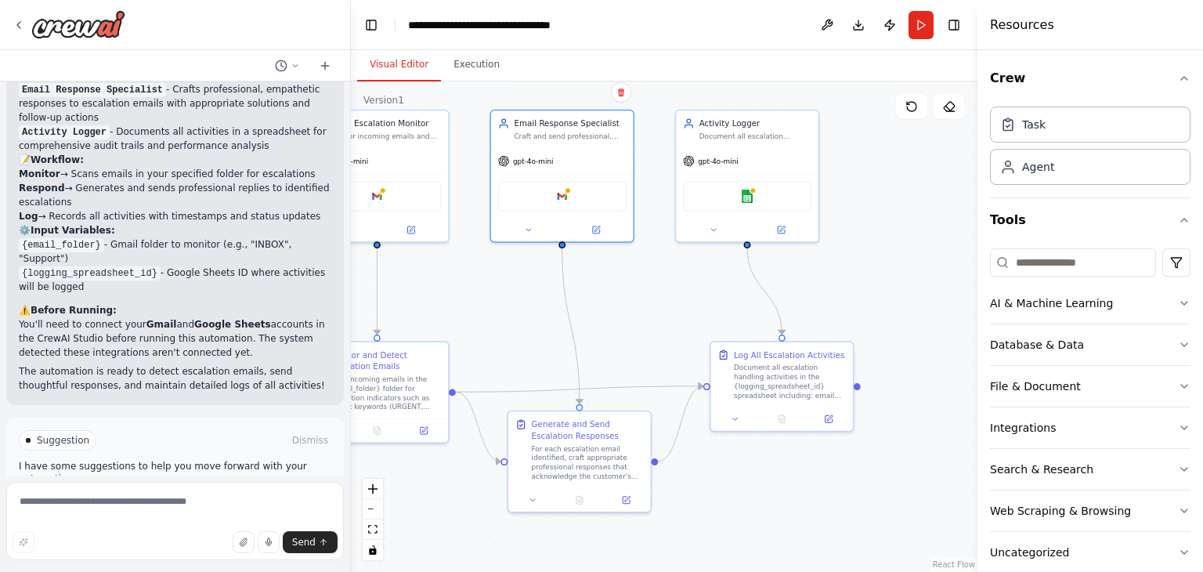
click at [130, 502] on icon at bounding box center [134, 506] width 9 height 9
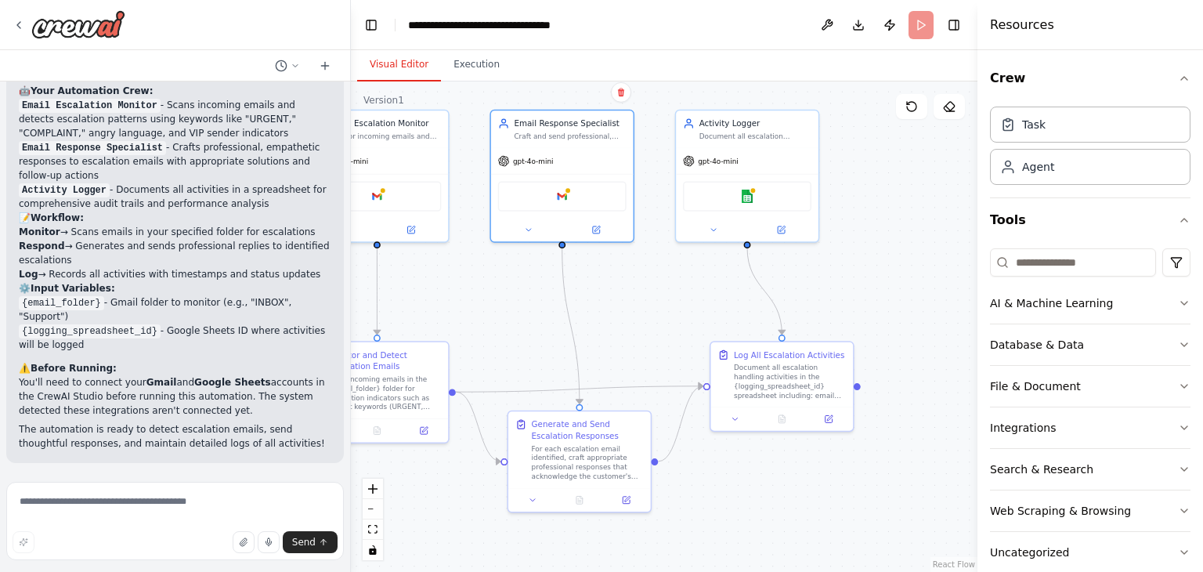
scroll to position [1084, 0]
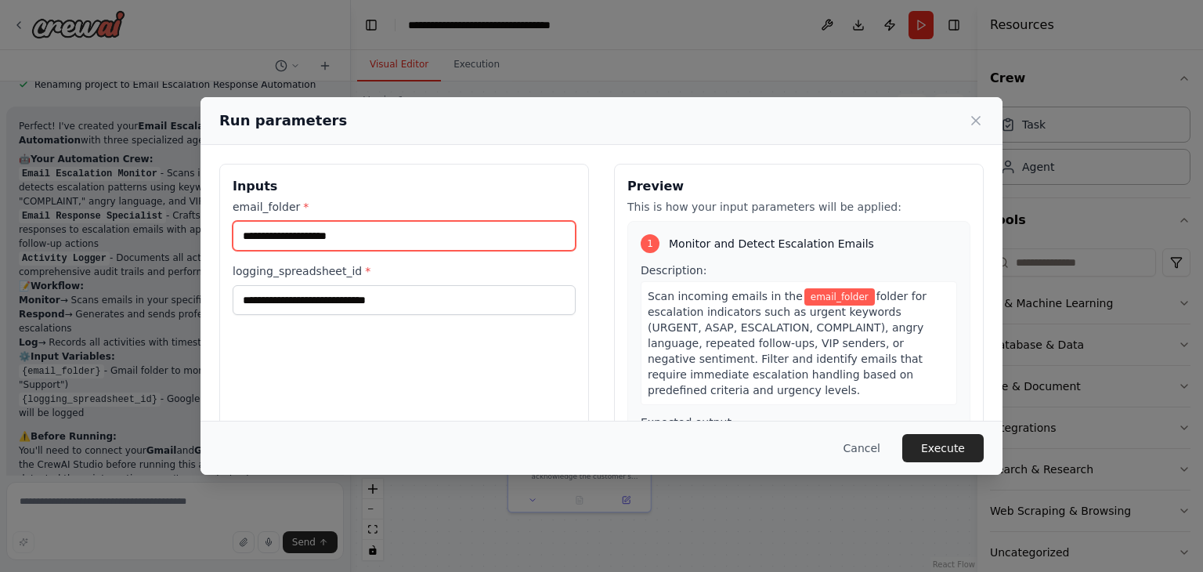
click at [379, 243] on input "email_folder *" at bounding box center [404, 236] width 343 height 30
type input "*****"
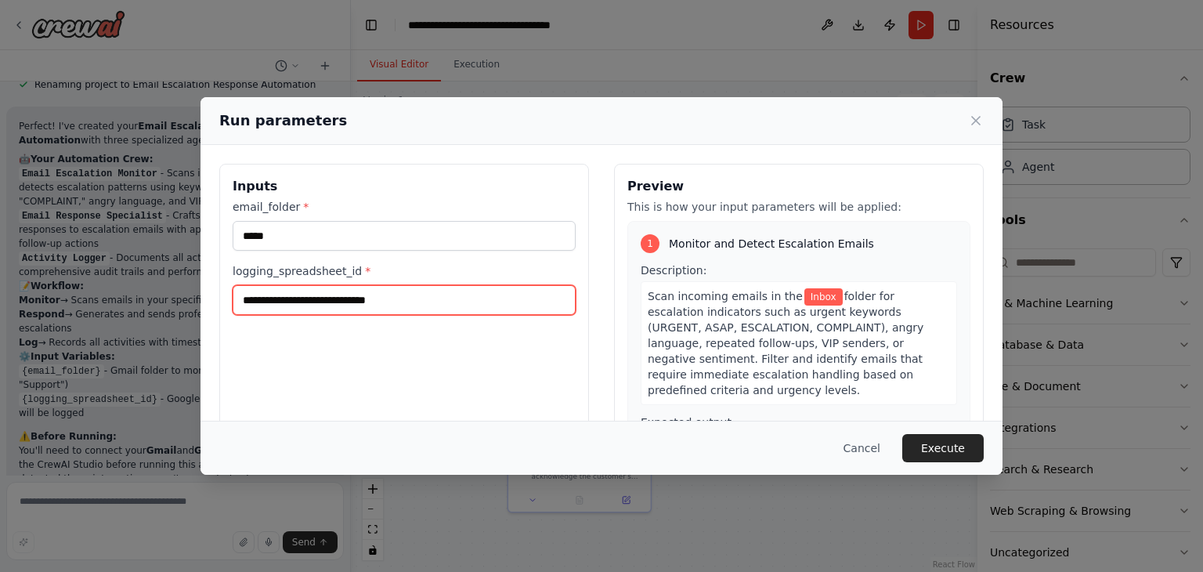
click at [337, 296] on input "logging_spreadsheet_id *" at bounding box center [404, 300] width 343 height 30
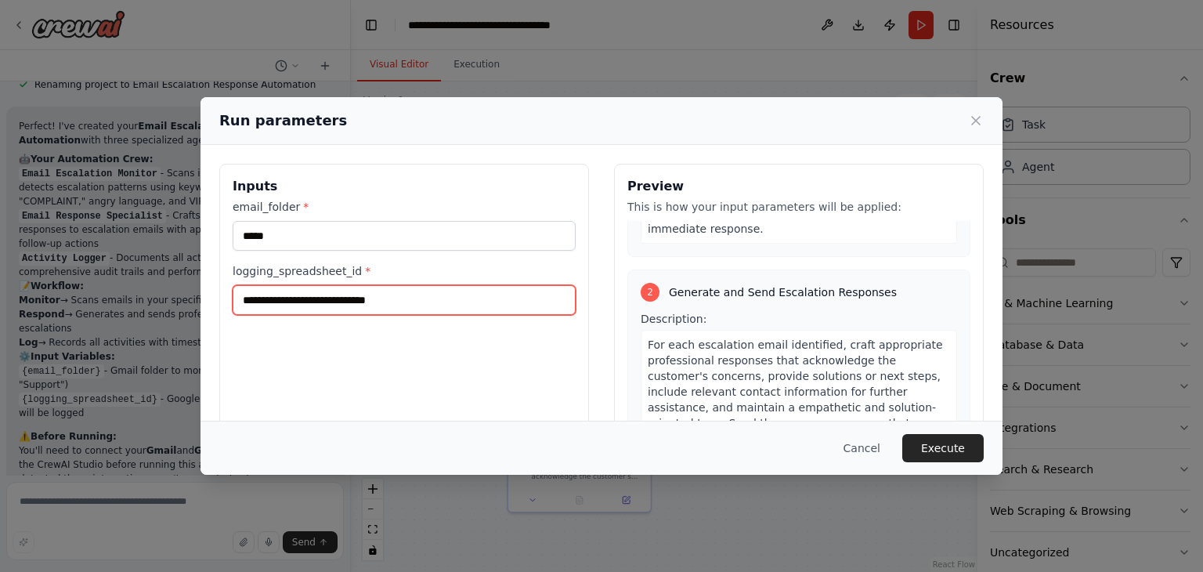
scroll to position [266, 0]
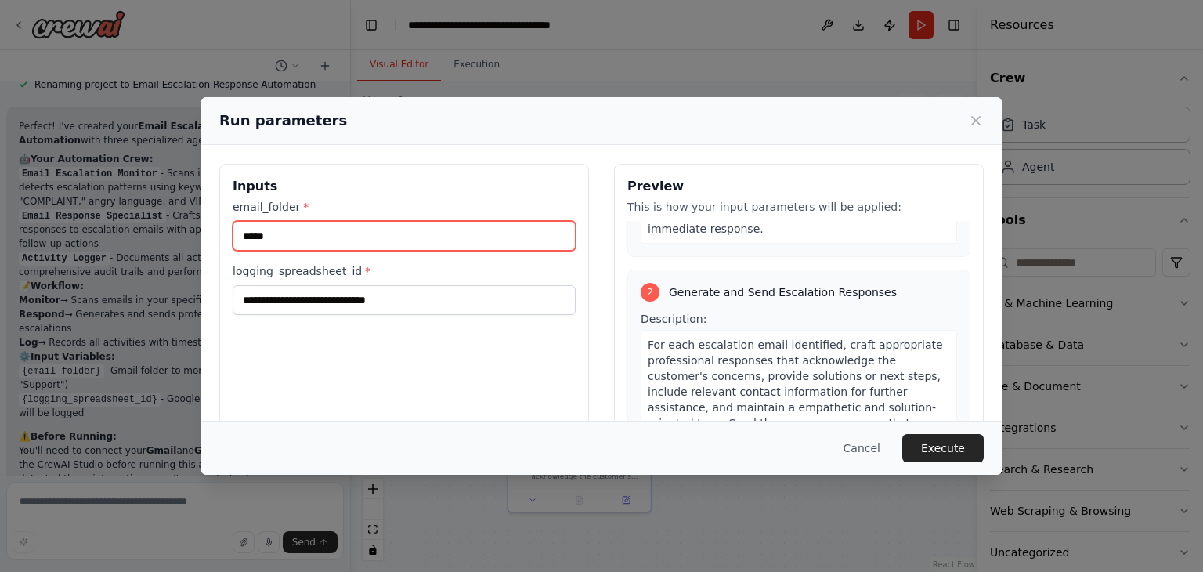
drag, startPoint x: 299, startPoint y: 236, endPoint x: 182, endPoint y: 217, distance: 118.3
click at [182, 217] on div "Run parameters Inputs email_folder * ***** logging_spreadsheet_id * Preview Thi…" at bounding box center [601, 286] width 1203 height 572
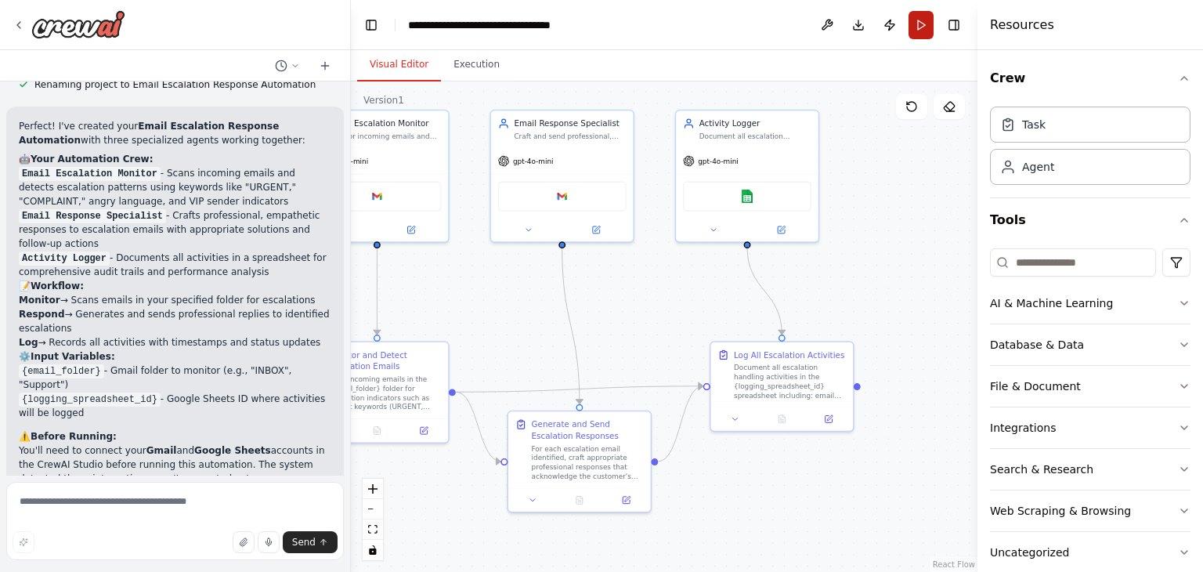
click at [921, 27] on button "Run" at bounding box center [920, 25] width 25 height 28
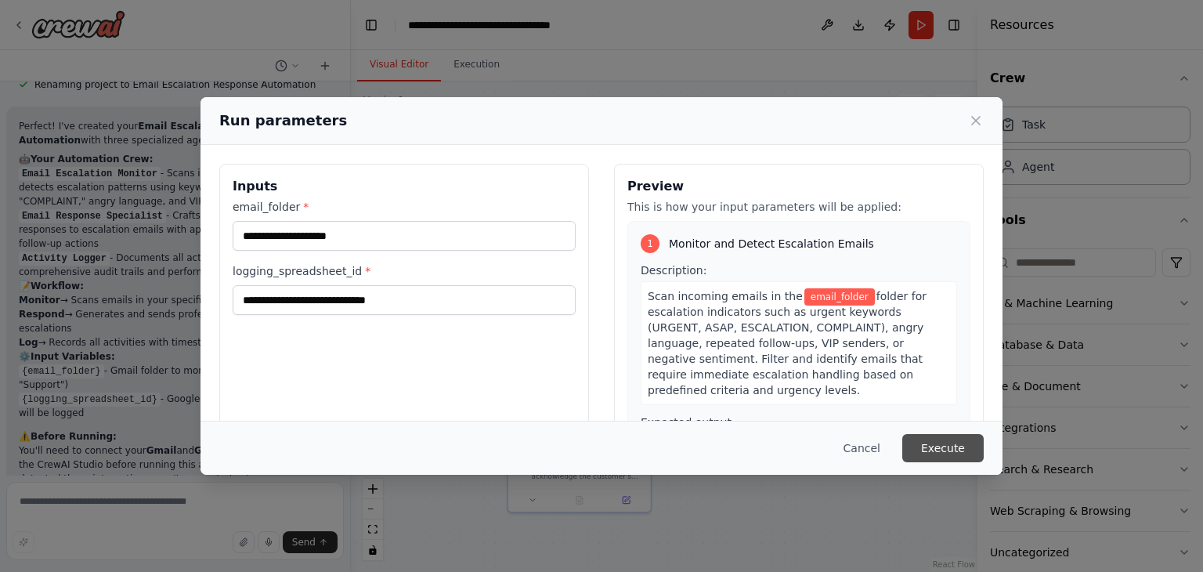
click at [939, 446] on button "Execute" at bounding box center [942, 448] width 81 height 28
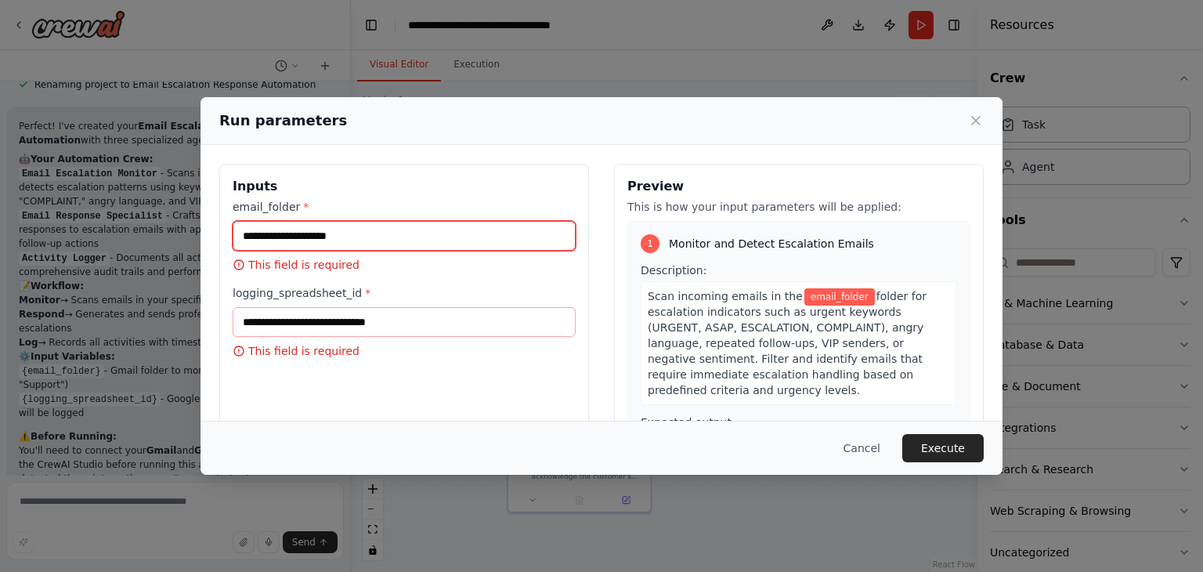
click at [321, 236] on input "email_folder *" at bounding box center [404, 236] width 343 height 30
type input "*****"
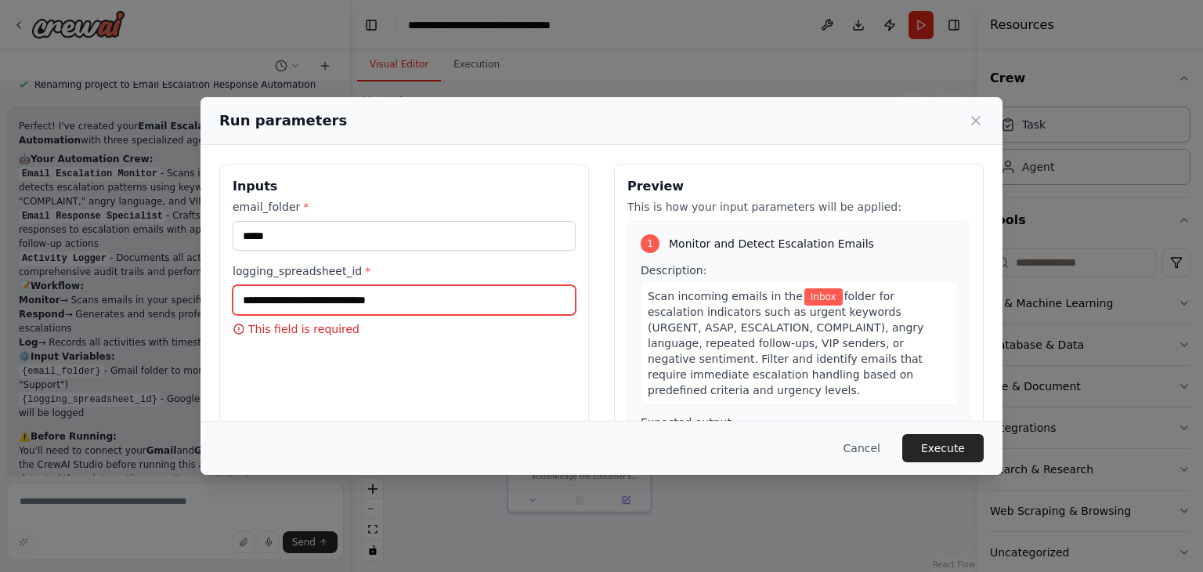
click at [325, 296] on input "logging_spreadsheet_id *" at bounding box center [404, 300] width 343 height 30
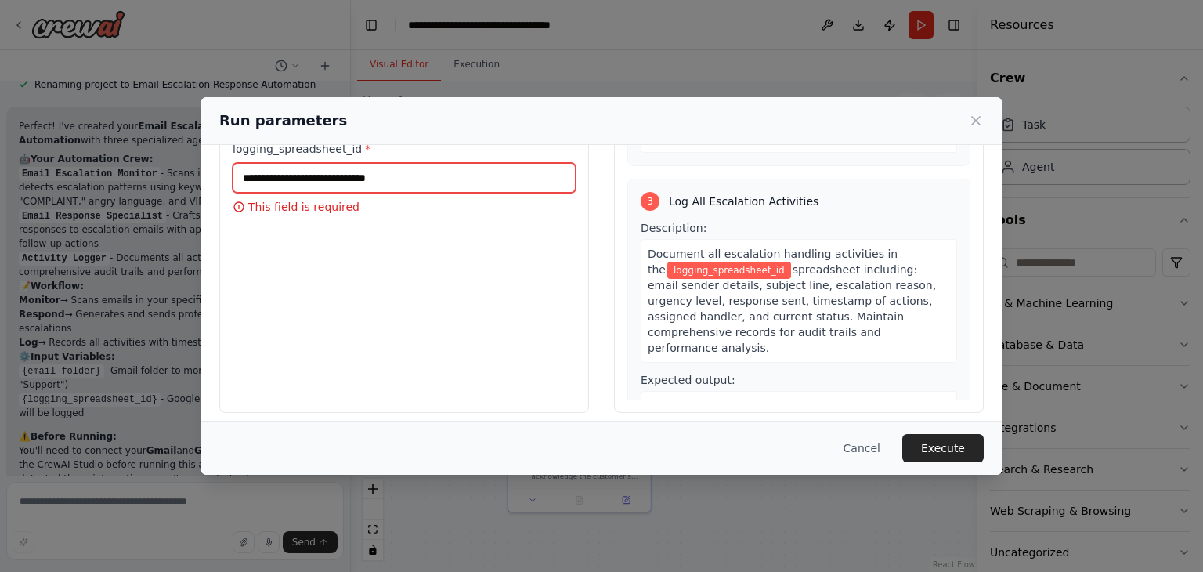
scroll to position [122, 0]
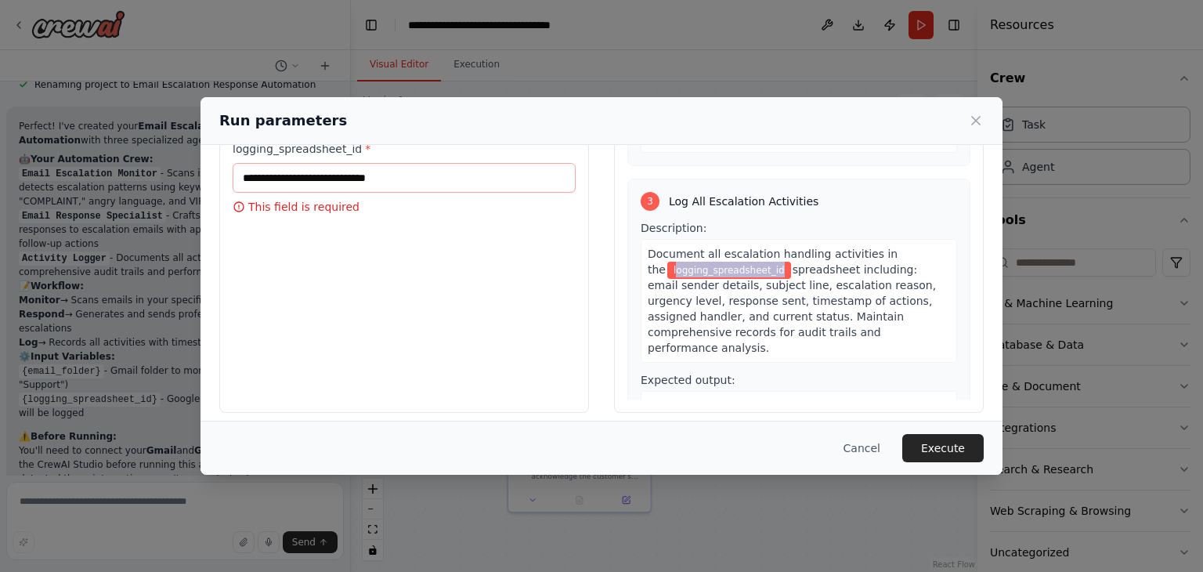
drag, startPoint x: 651, startPoint y: 206, endPoint x: 752, endPoint y: 203, distance: 101.1
click at [752, 262] on span "logging_spreadsheet_id" at bounding box center [729, 270] width 124 height 17
copy span "ogging_spreadsheet_id"
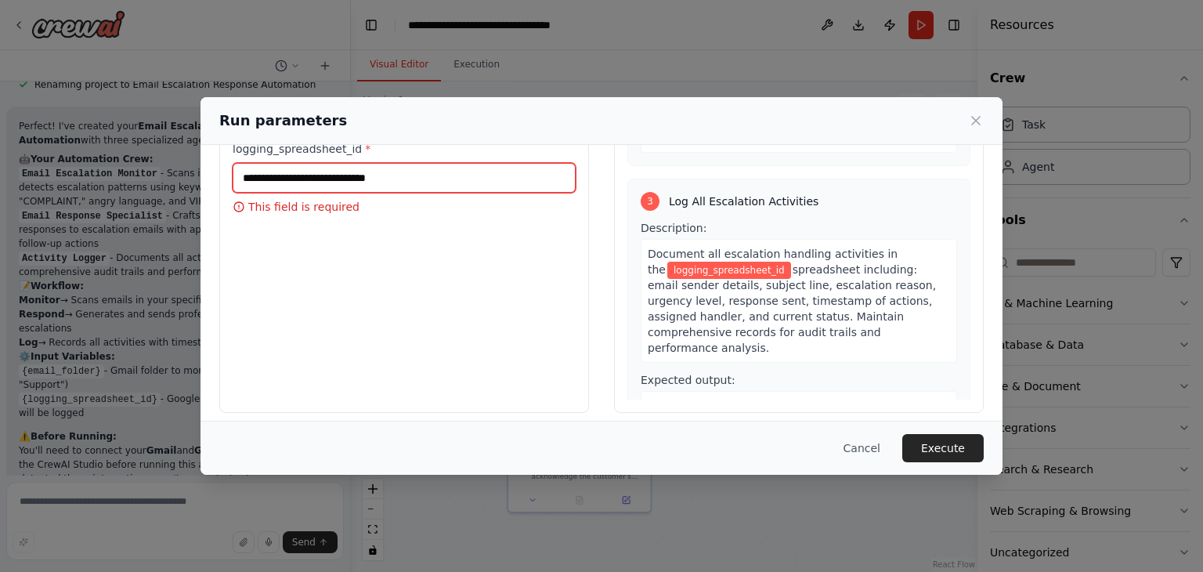
click at [334, 179] on input "logging_spreadsheet_id *" at bounding box center [404, 178] width 343 height 30
paste input "**********"
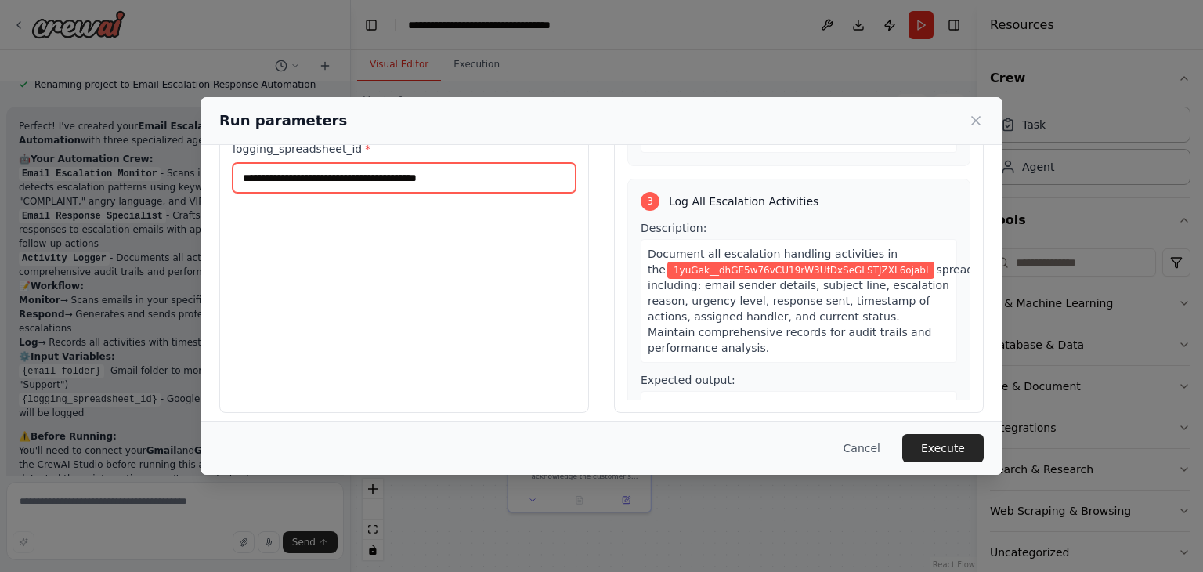
scroll to position [0, 0]
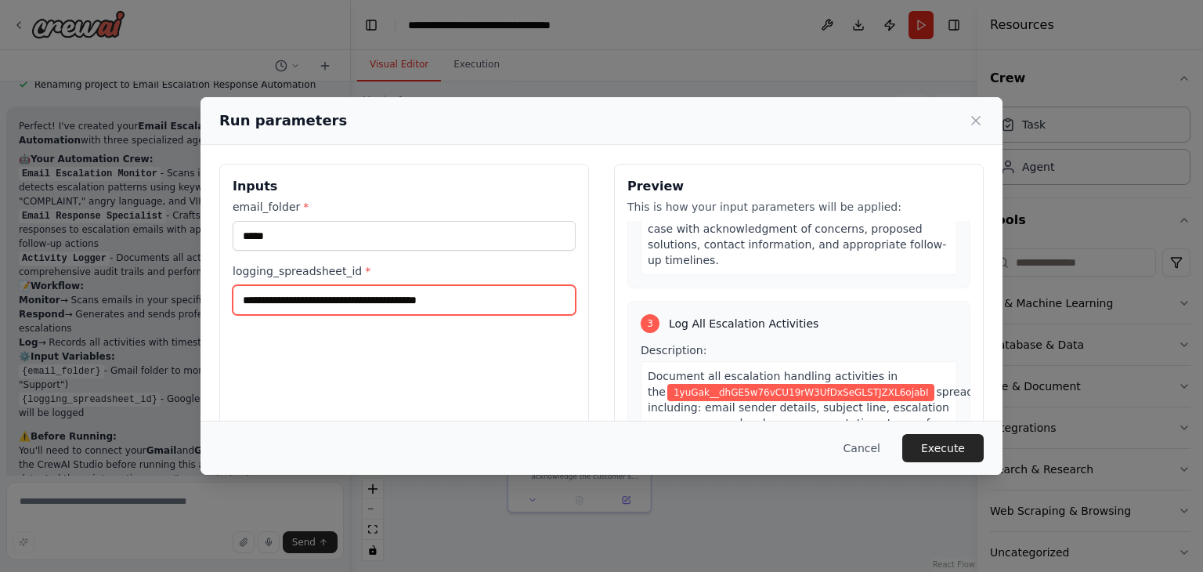
type input "**********"
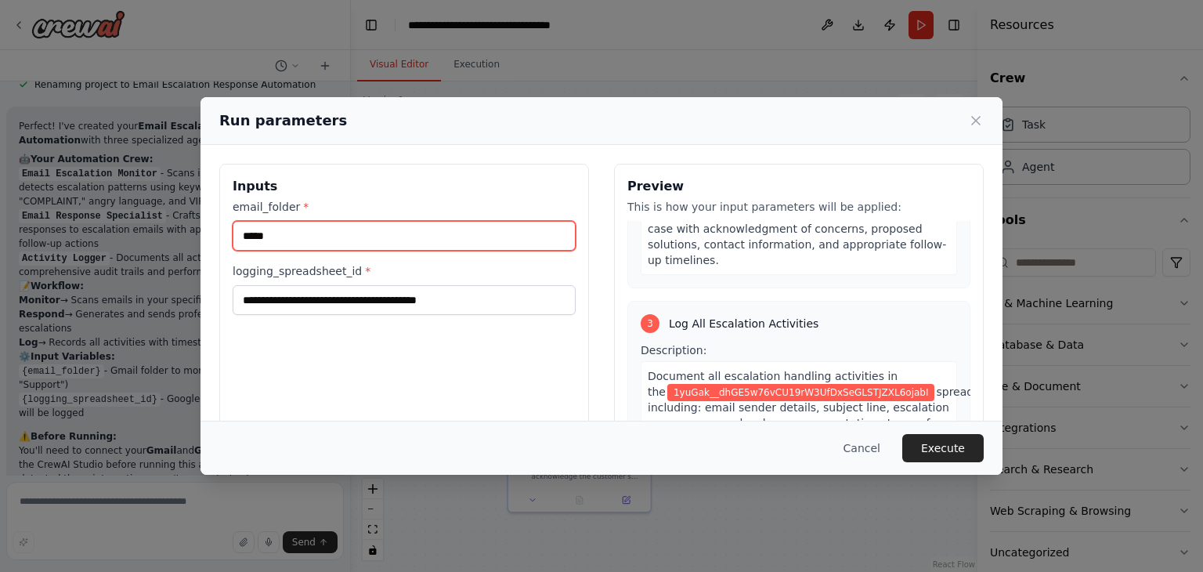
click at [330, 233] on input "*****" at bounding box center [404, 236] width 343 height 30
drag, startPoint x: 330, startPoint y: 233, endPoint x: 201, endPoint y: 217, distance: 129.4
click at [201, 217] on div "**********" at bounding box center [601, 349] width 802 height 409
paste input "text"
type input "*****"
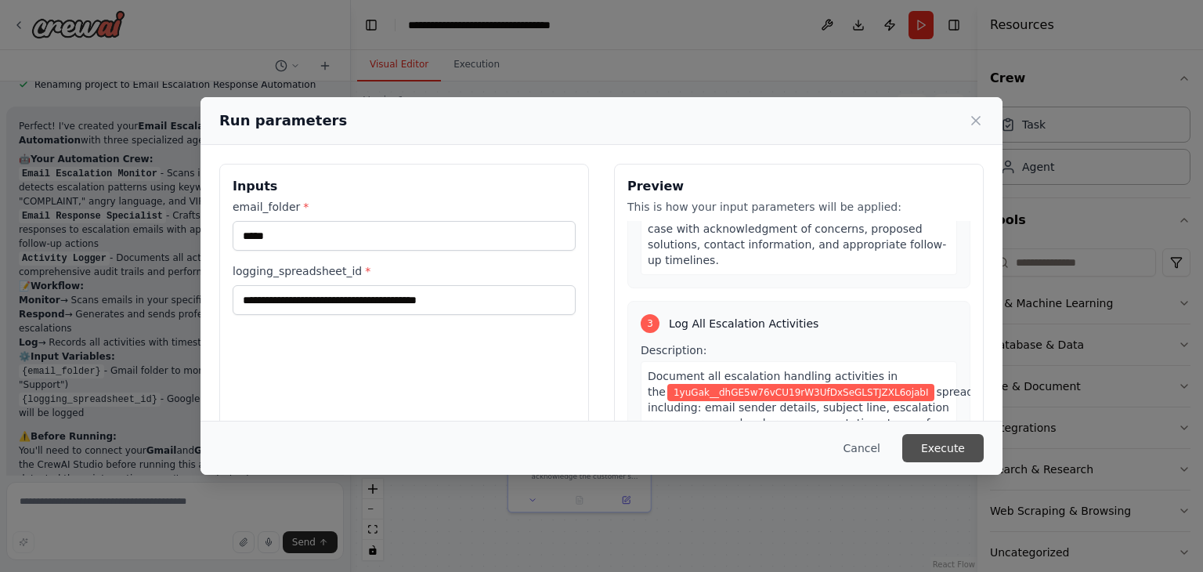
click at [962, 457] on button "Execute" at bounding box center [942, 448] width 81 height 28
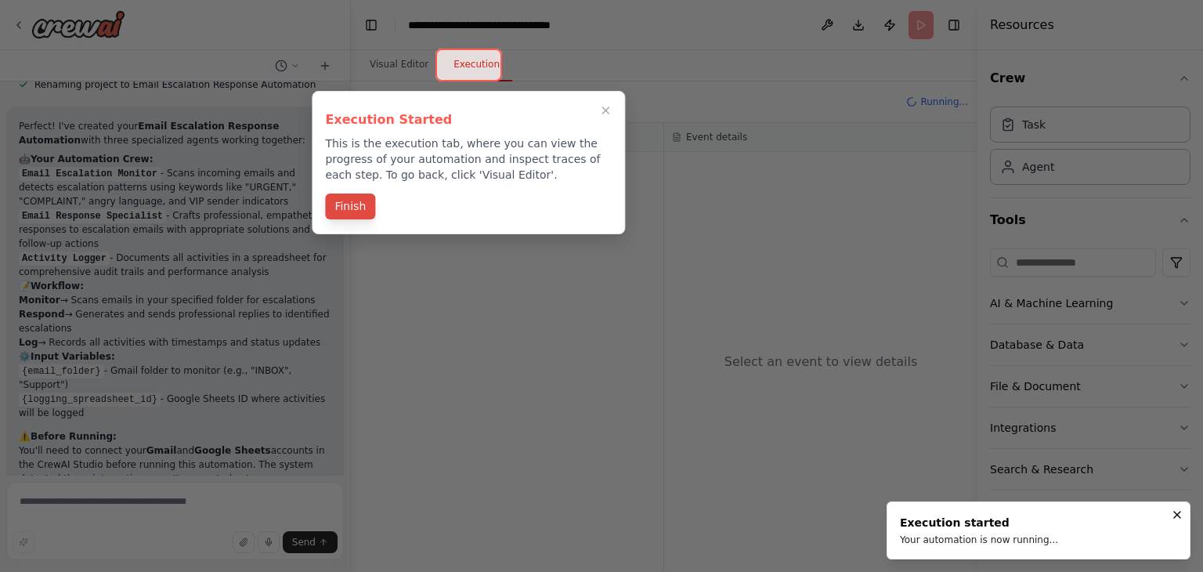
click at [345, 202] on button "Finish" at bounding box center [350, 206] width 50 height 26
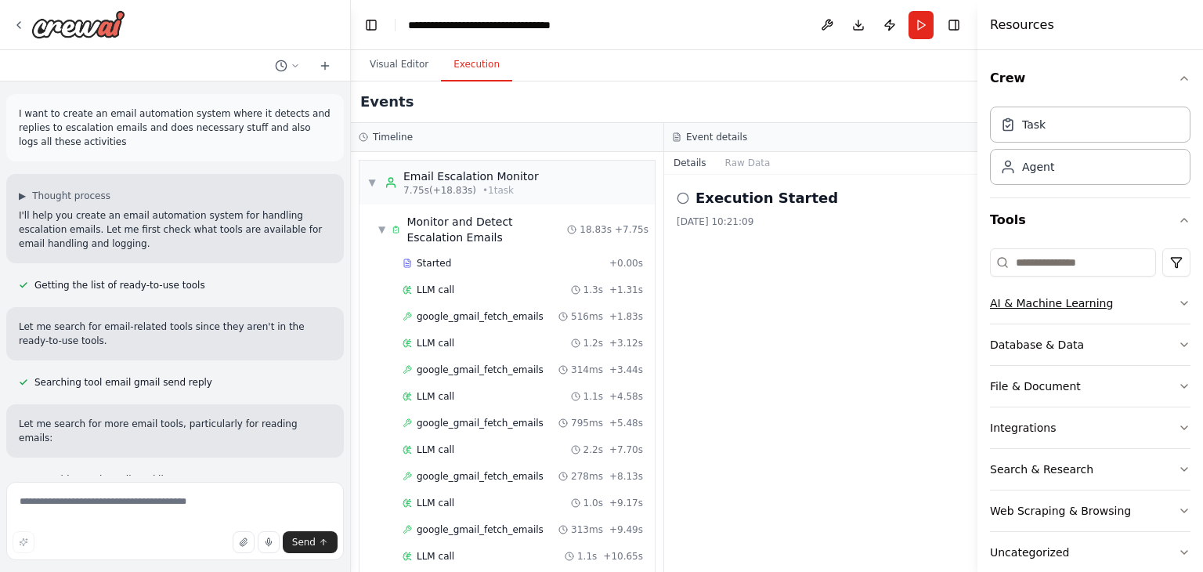
click at [1146, 305] on button "AI & Machine Learning" at bounding box center [1090, 303] width 200 height 41
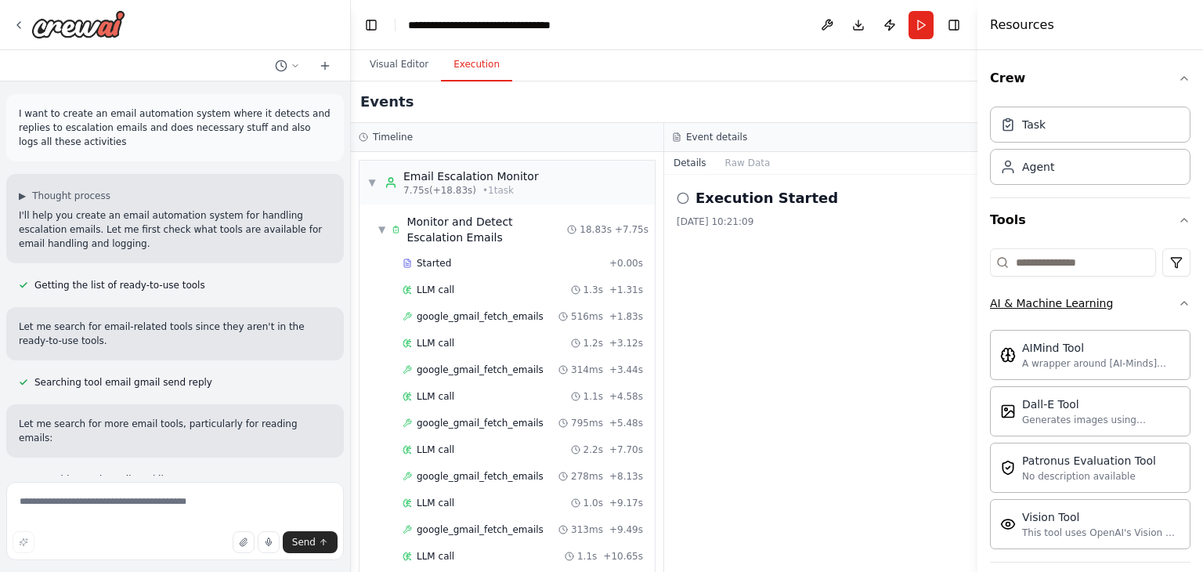
click at [1146, 305] on button "AI & Machine Learning" at bounding box center [1090, 303] width 200 height 41
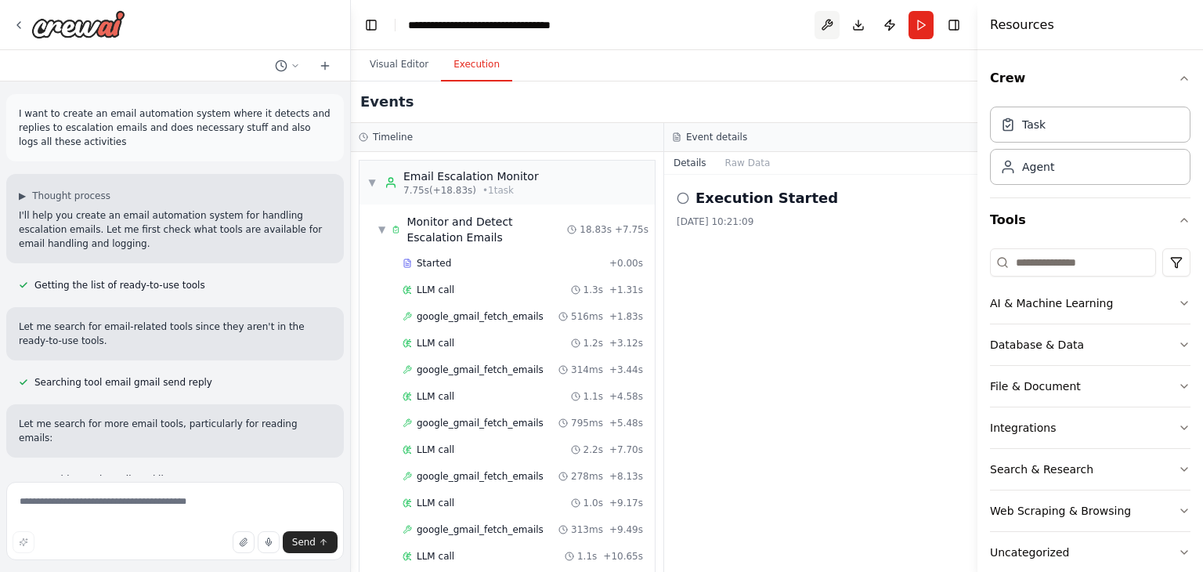
click at [825, 21] on button at bounding box center [826, 25] width 25 height 28
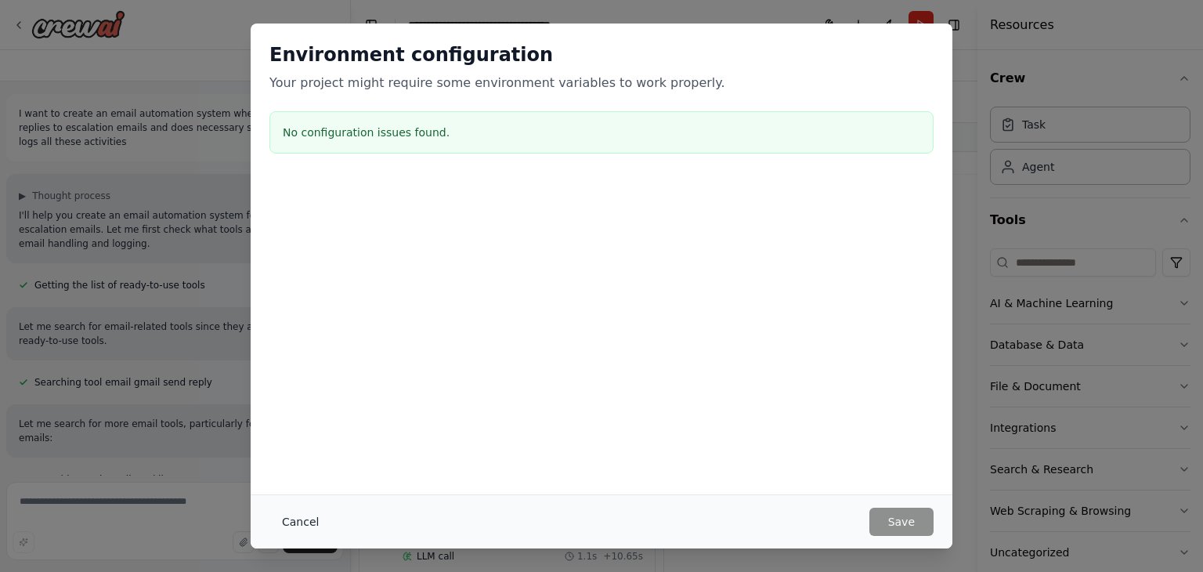
click at [304, 521] on button "Cancel" at bounding box center [300, 521] width 62 height 28
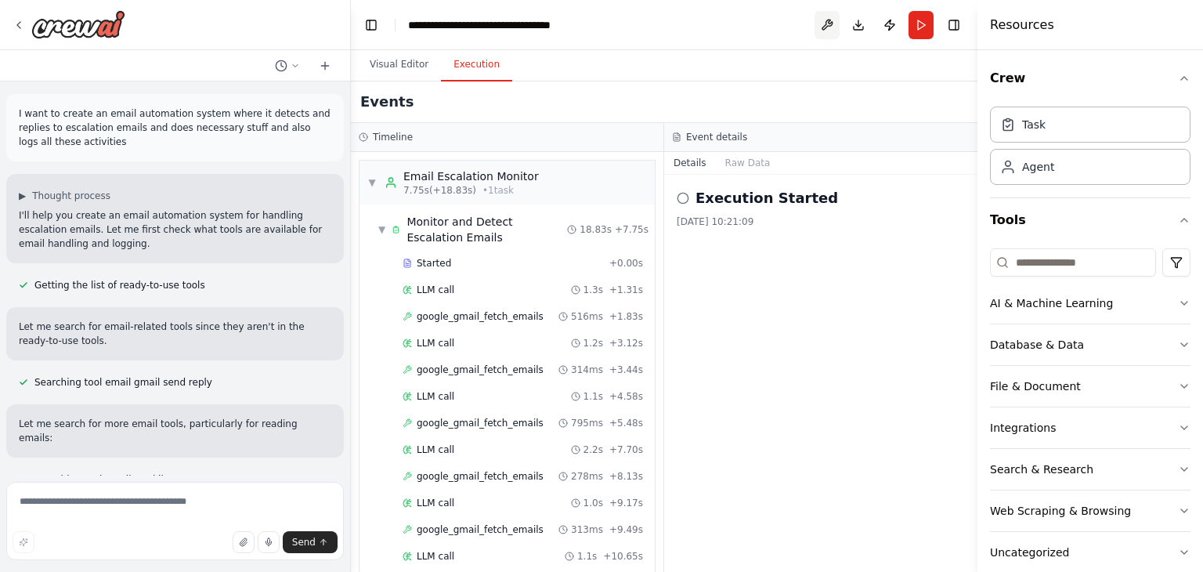
click at [830, 23] on button at bounding box center [826, 25] width 25 height 28
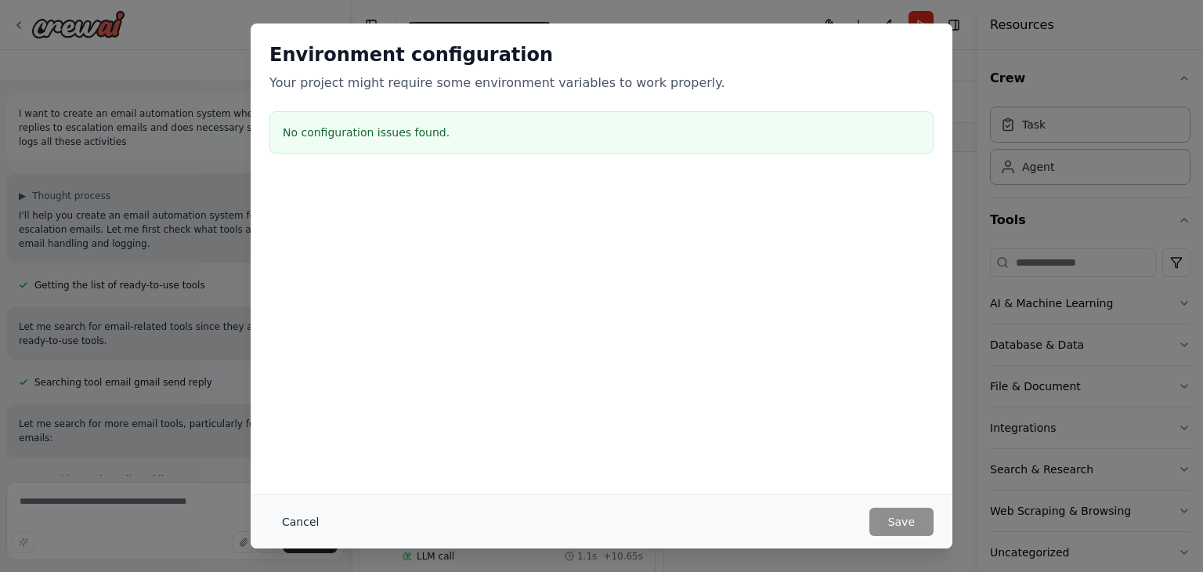
click at [291, 525] on button "Cancel" at bounding box center [300, 521] width 62 height 28
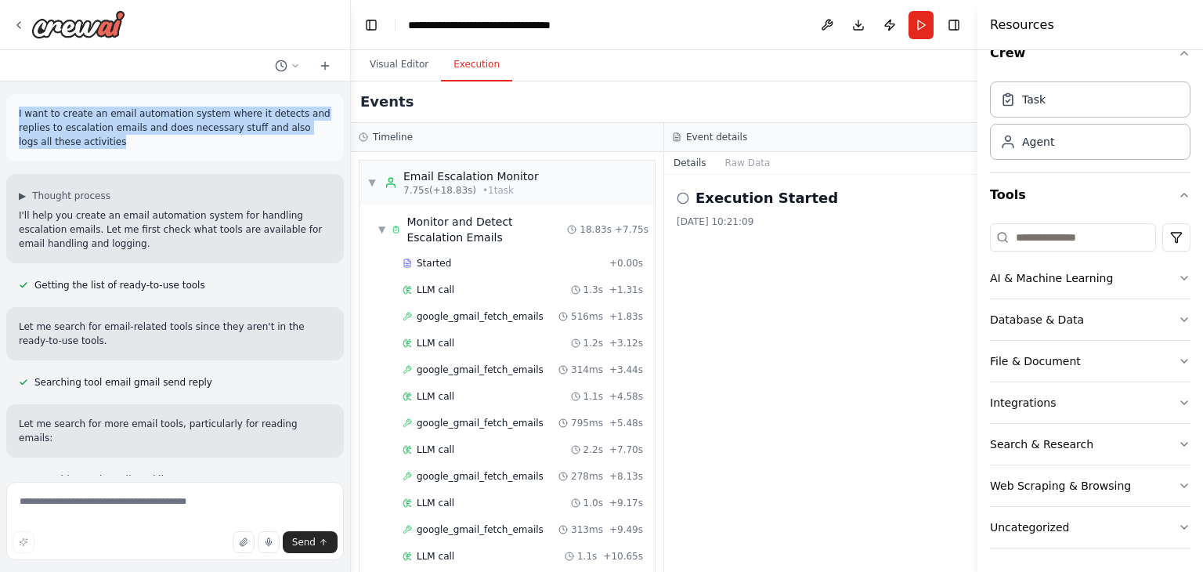
drag, startPoint x: 18, startPoint y: 114, endPoint x: 63, endPoint y: 144, distance: 54.1
click at [63, 144] on div "I want to create an email automation system where it detects and replies to esc…" at bounding box center [174, 127] width 337 height 67
copy p "I want to create an email automation system where it detects and replies to esc…"
